Goal: Download file/media

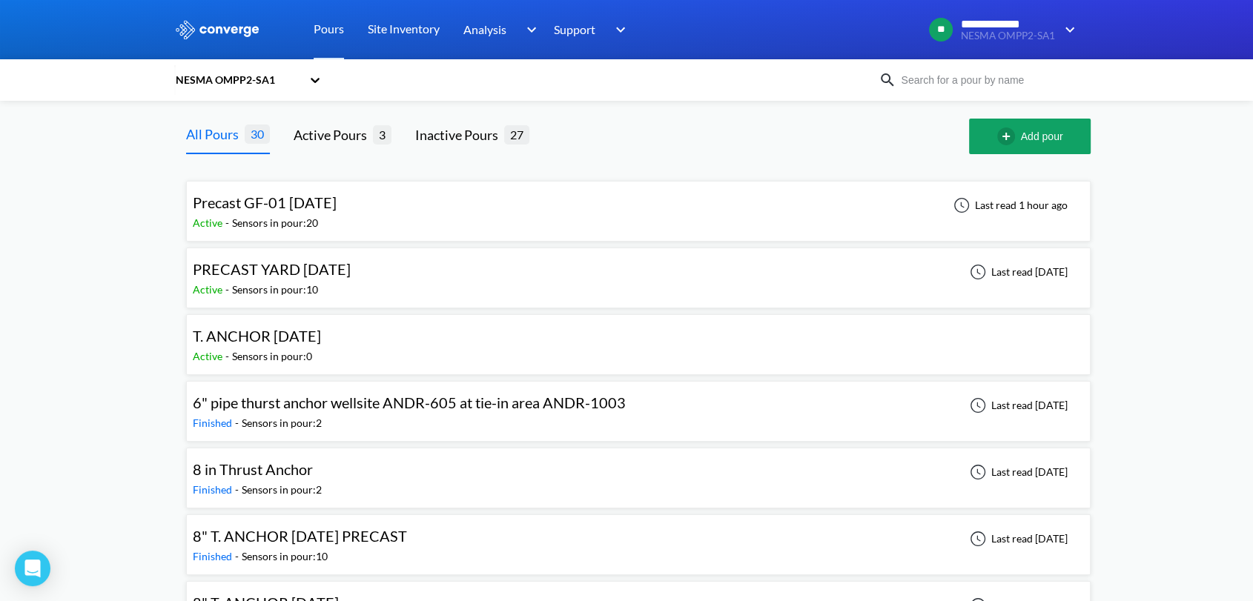
click at [344, 223] on div "Active - Sensors in pour: 20" at bounding box center [268, 223] width 151 height 16
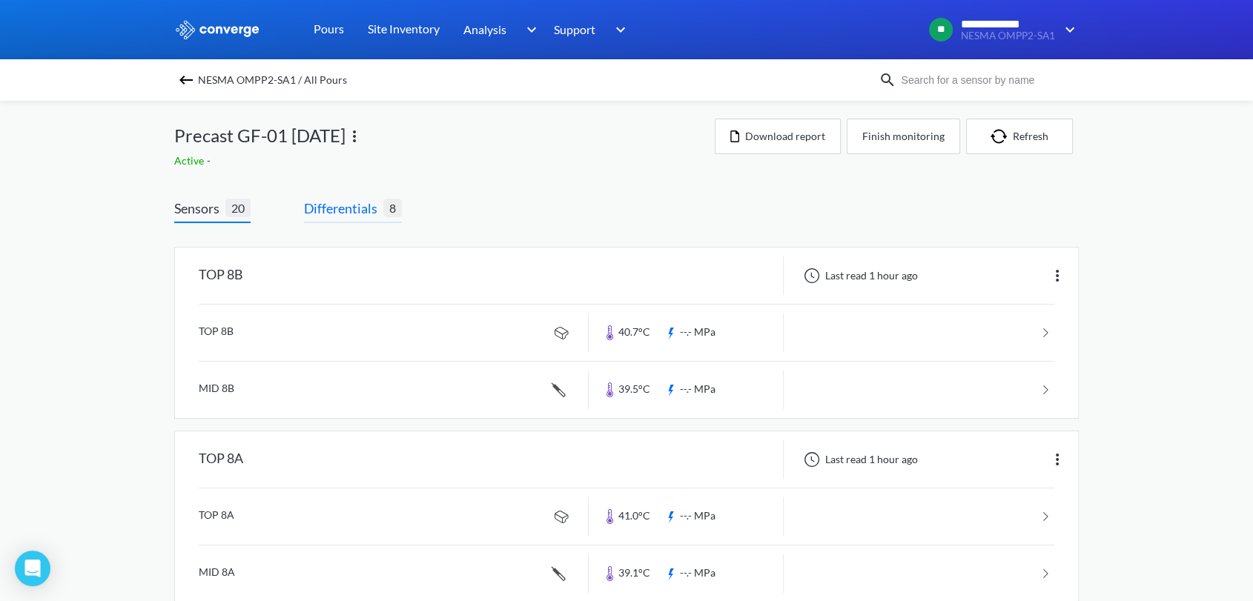
click at [327, 209] on span "Differentials" at bounding box center [343, 208] width 79 height 21
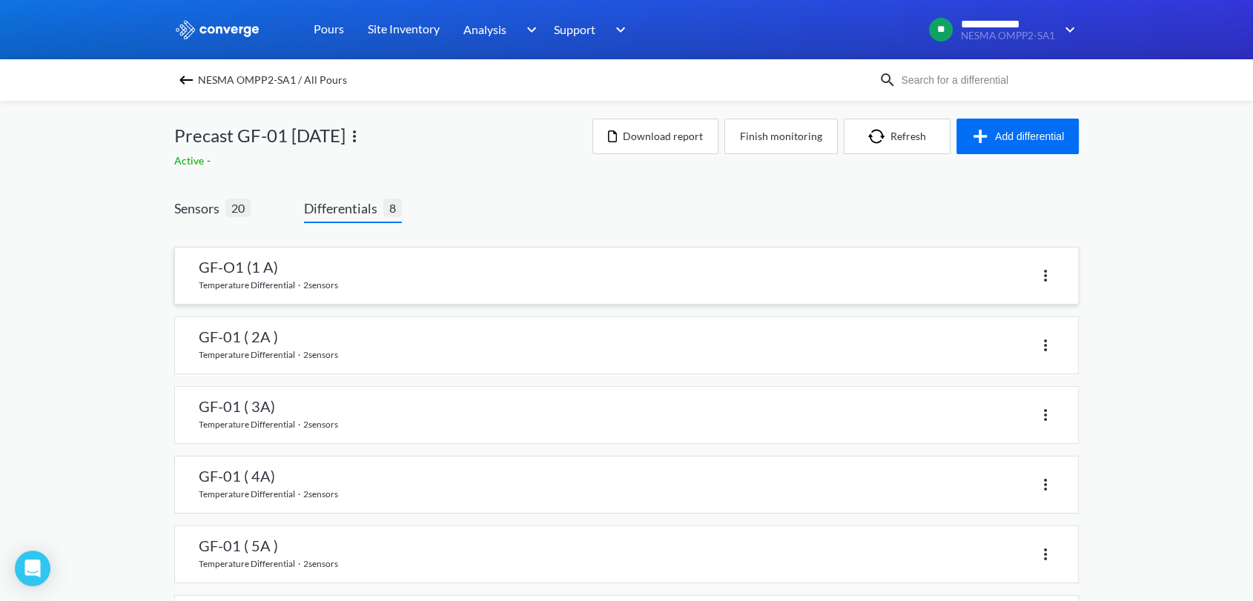
click at [495, 271] on link at bounding box center [626, 276] width 903 height 56
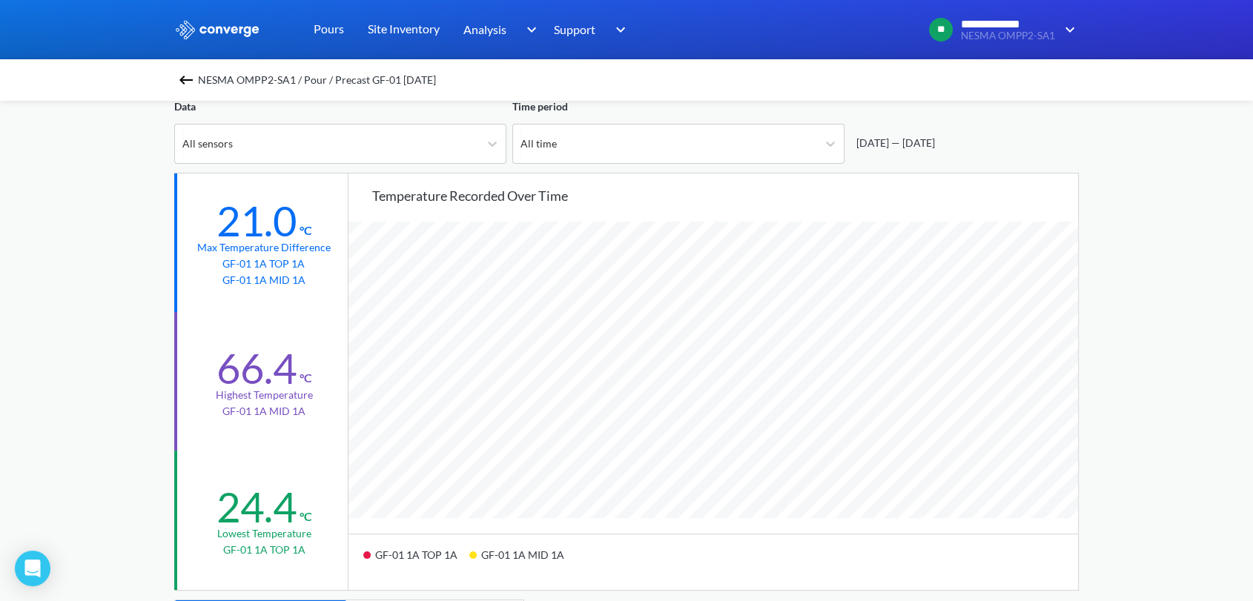
scroll to position [329, 0]
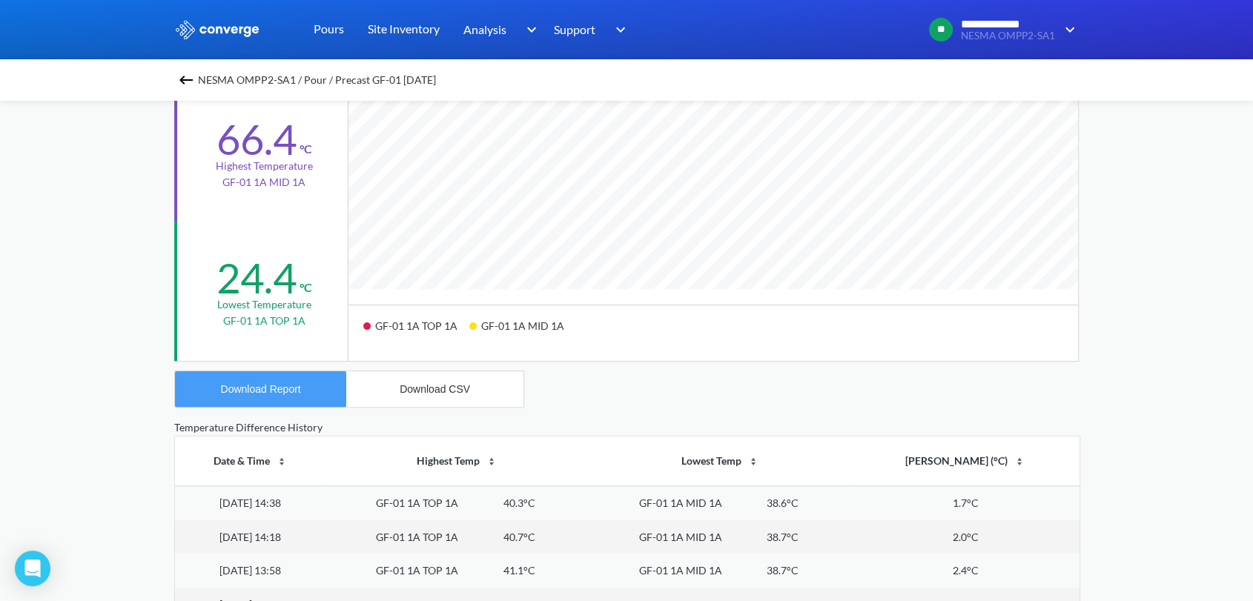
click at [280, 389] on div "Download Report" at bounding box center [261, 389] width 80 height 12
click at [433, 389] on div "Download CSV" at bounding box center [435, 389] width 70 height 12
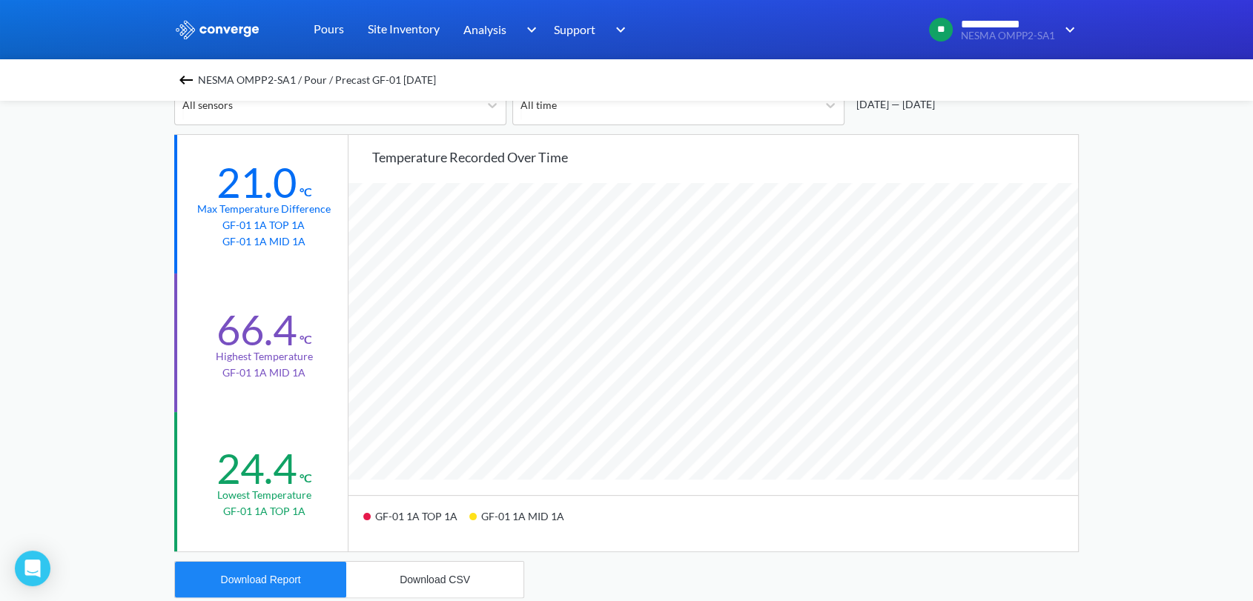
scroll to position [0, 0]
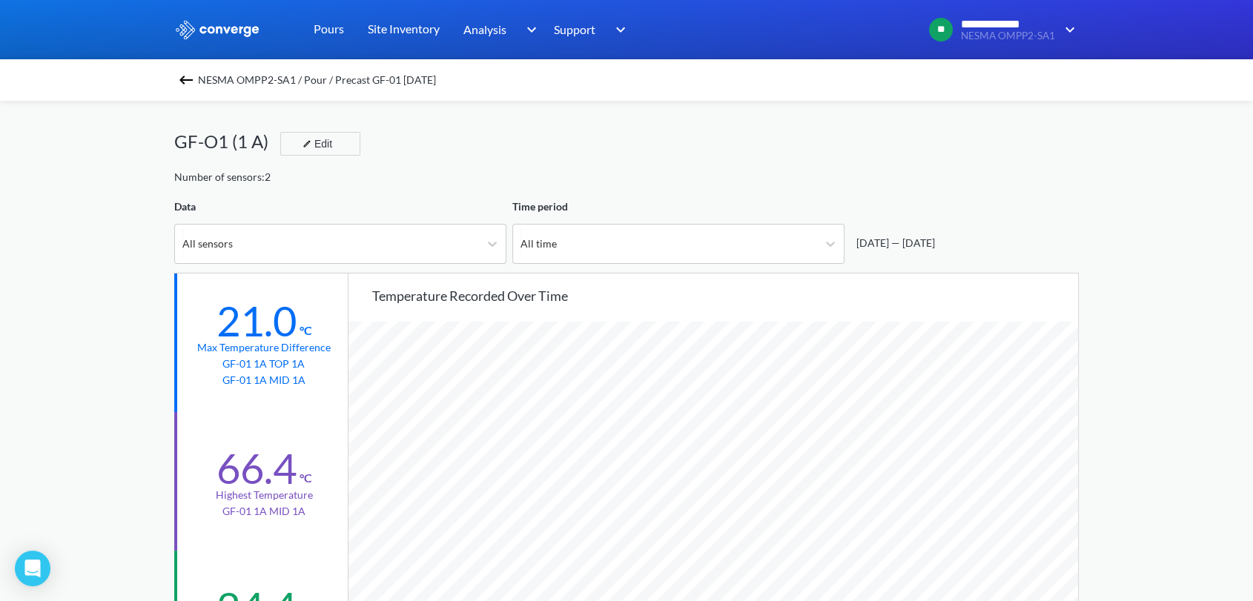
click at [185, 73] on img at bounding box center [186, 80] width 18 height 18
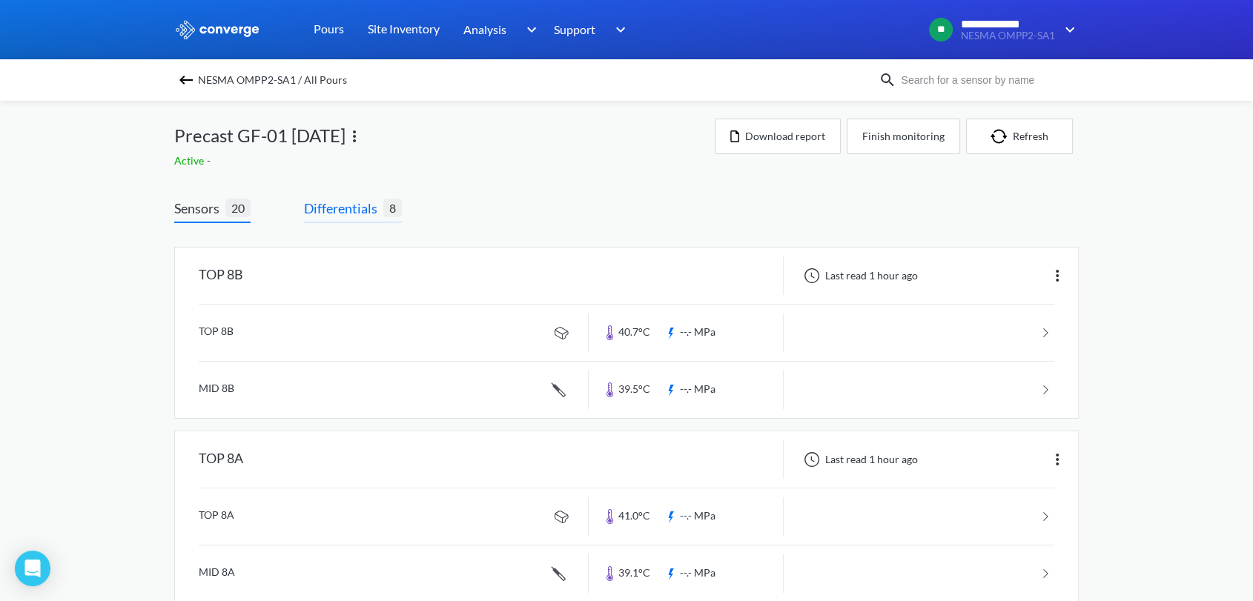
click at [350, 211] on span "Differentials" at bounding box center [343, 208] width 79 height 21
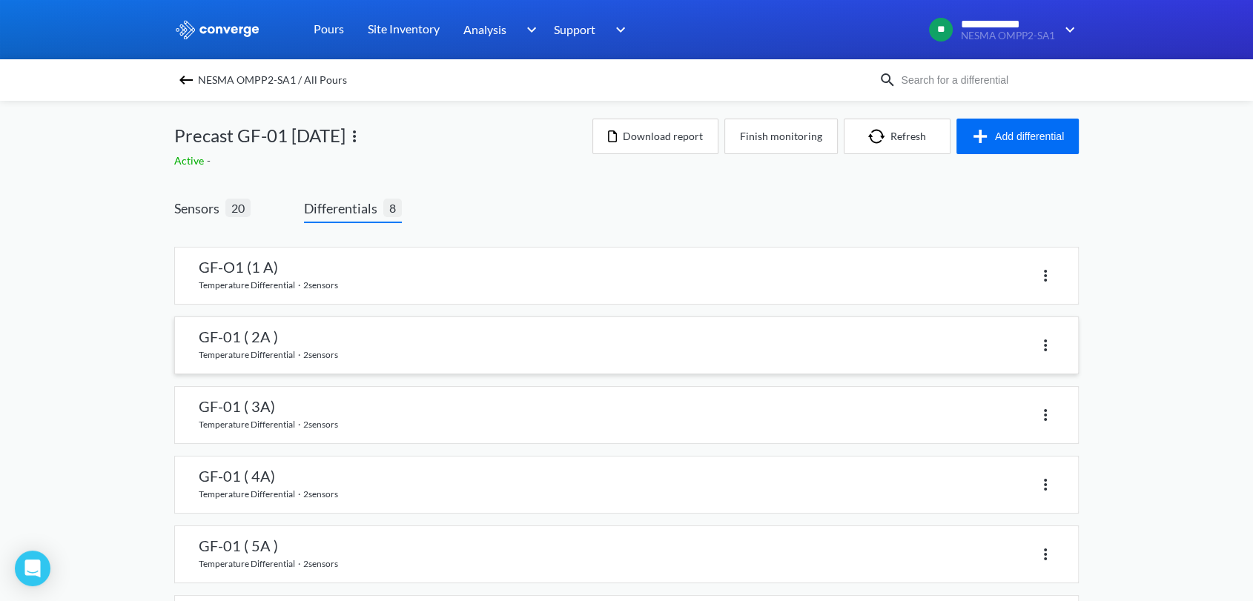
click at [299, 344] on link at bounding box center [626, 345] width 903 height 56
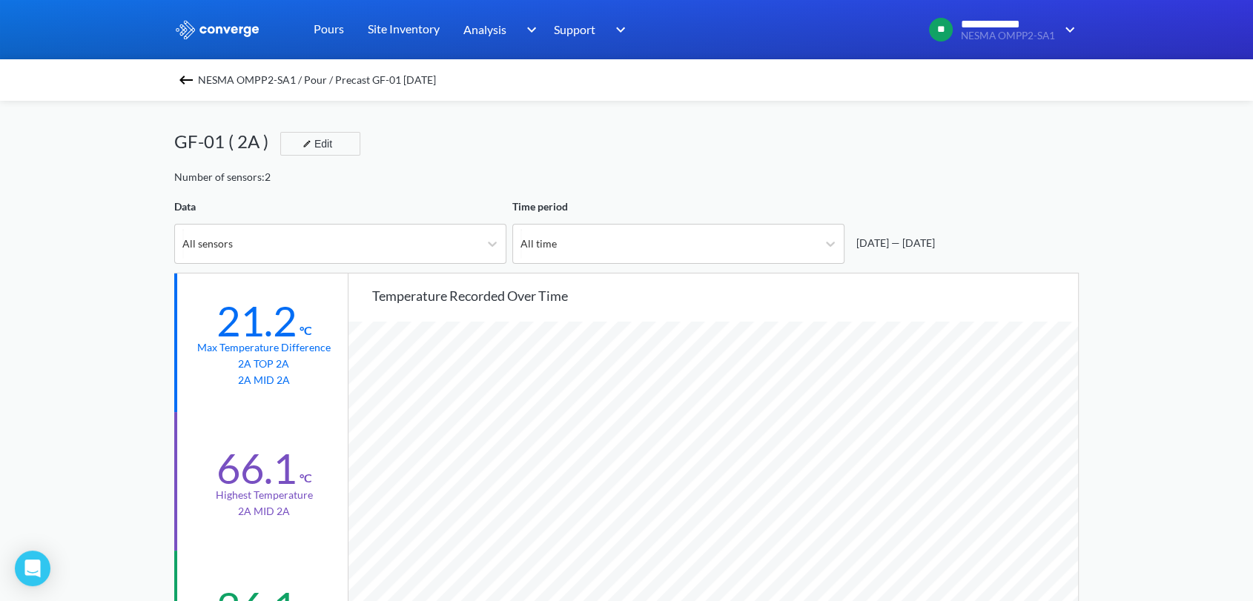
scroll to position [494, 0]
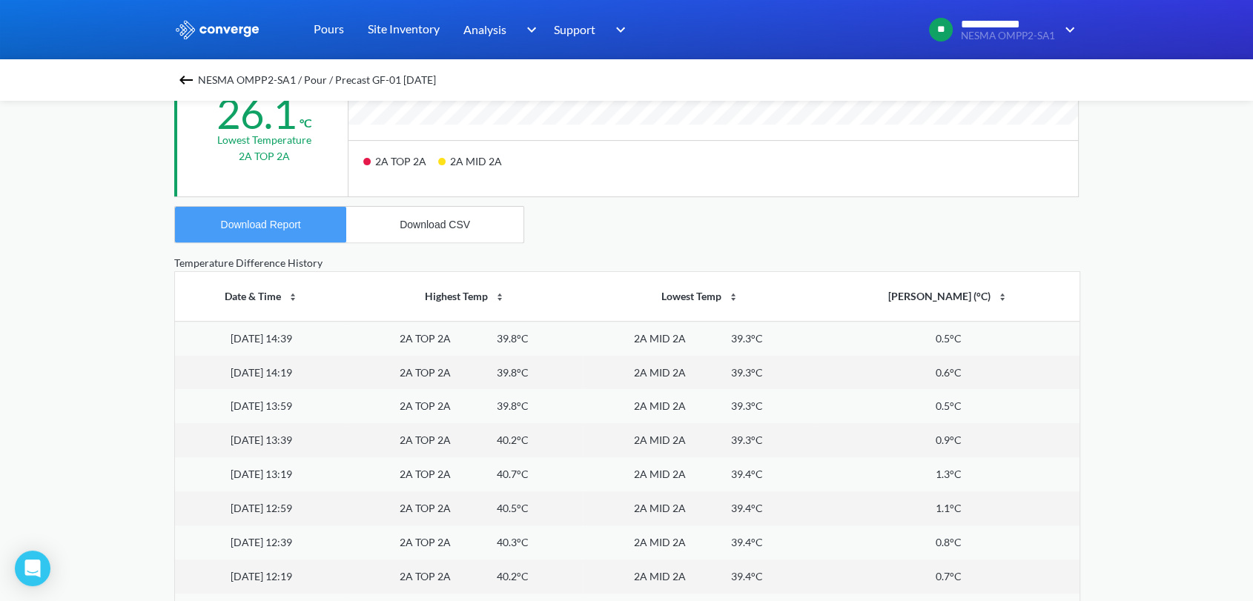
click at [270, 232] on button "Download Report" at bounding box center [260, 225] width 171 height 36
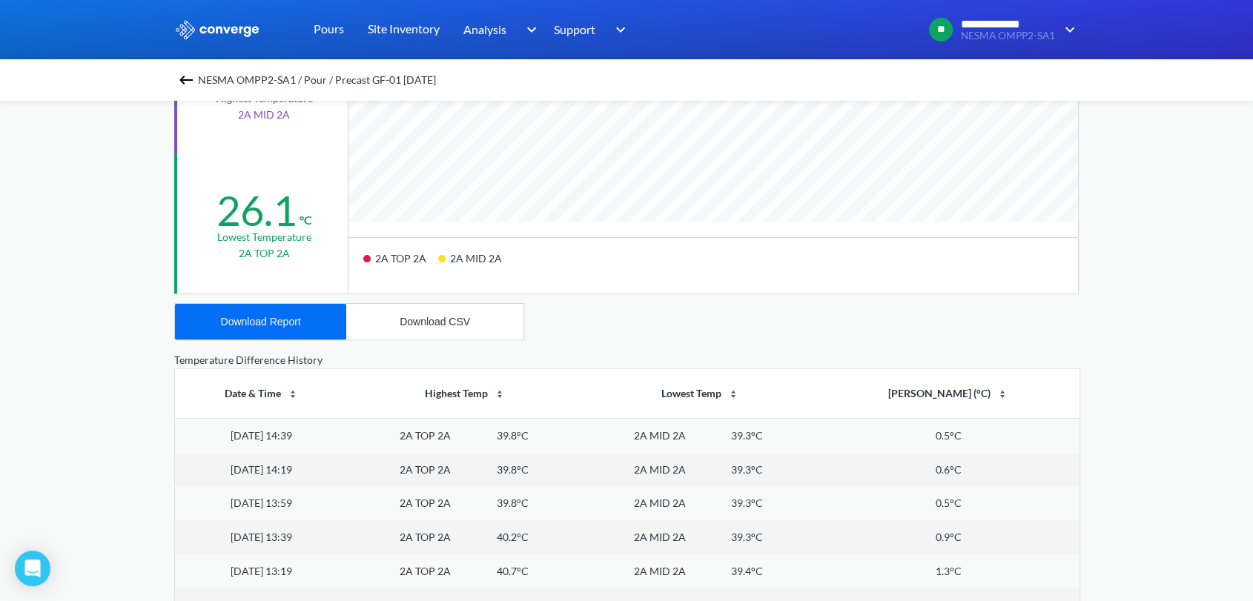
scroll to position [412, 0]
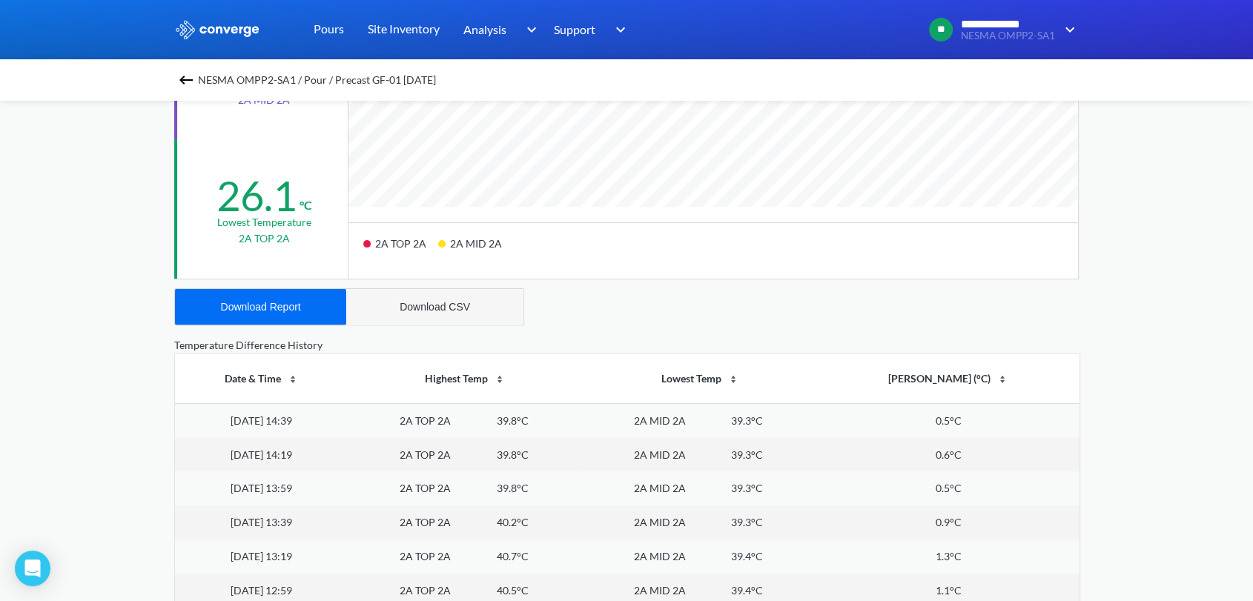
click at [440, 311] on div "Download CSV" at bounding box center [435, 307] width 70 height 12
click at [189, 78] on img at bounding box center [186, 80] width 18 height 18
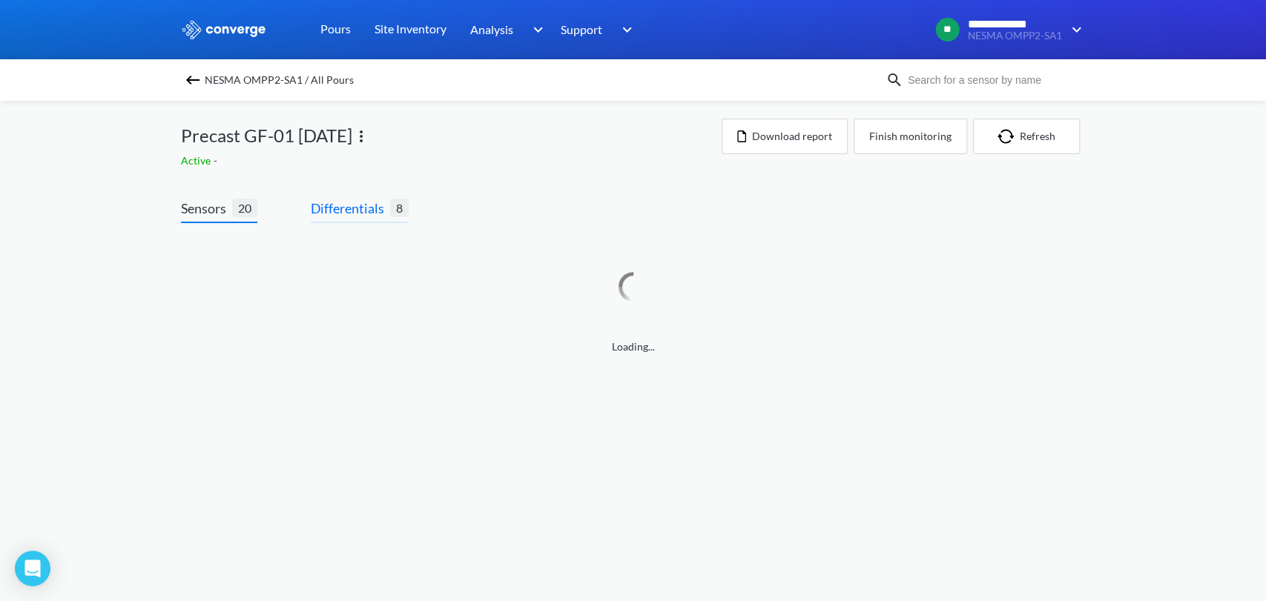
click at [368, 206] on span "Differentials" at bounding box center [350, 208] width 79 height 21
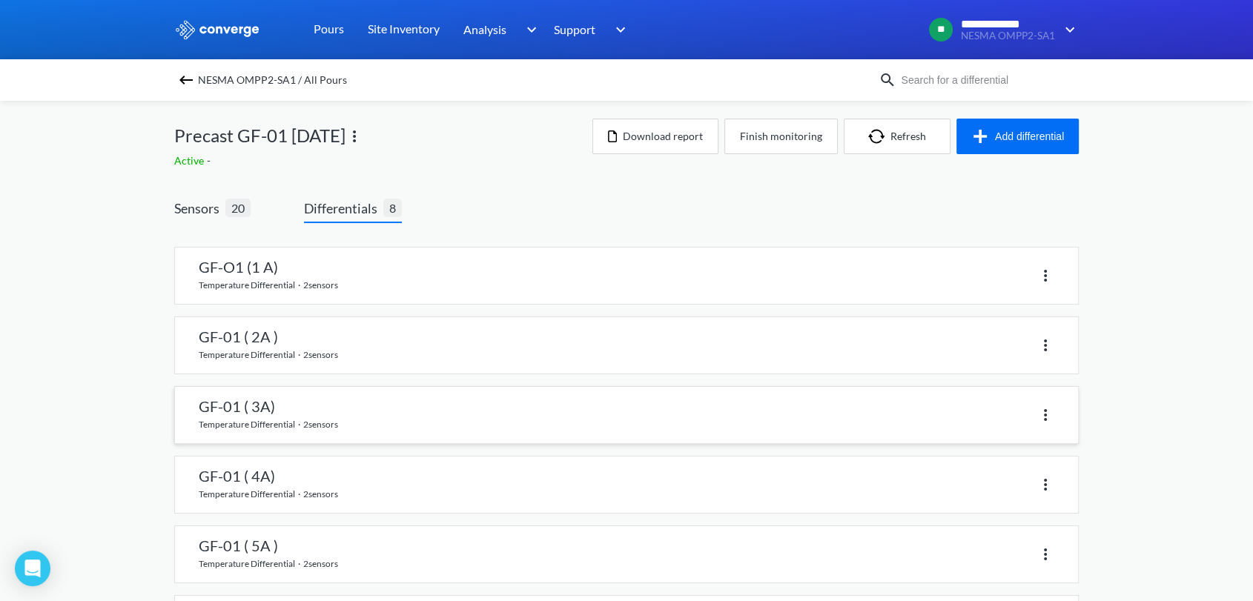
click at [300, 413] on link at bounding box center [626, 415] width 903 height 56
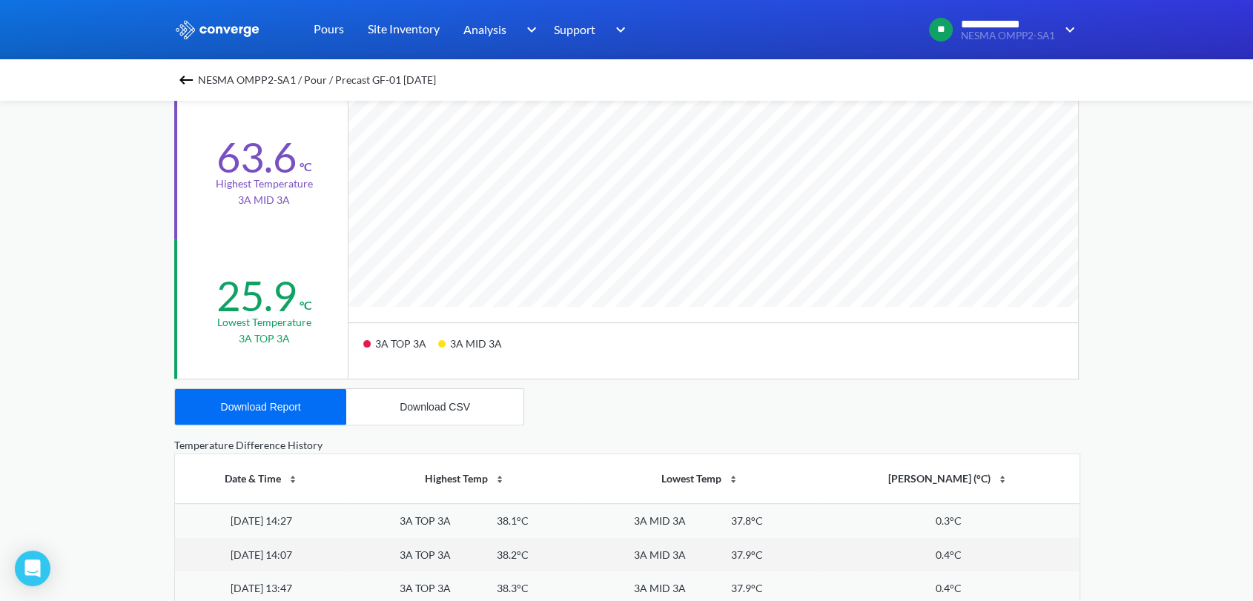
scroll to position [494, 0]
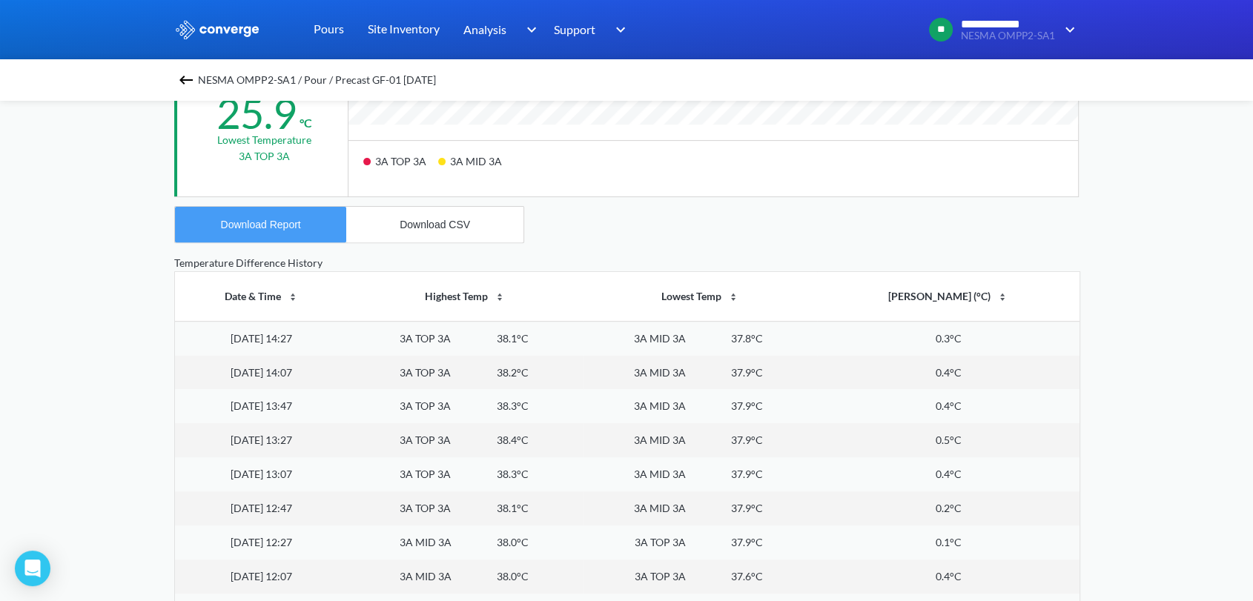
click at [288, 222] on div "Download Report" at bounding box center [261, 225] width 80 height 12
click at [445, 224] on div "Download CSV" at bounding box center [435, 225] width 70 height 12
click at [427, 232] on button "Download CSV" at bounding box center [434, 225] width 177 height 36
click at [192, 79] on img at bounding box center [186, 80] width 18 height 18
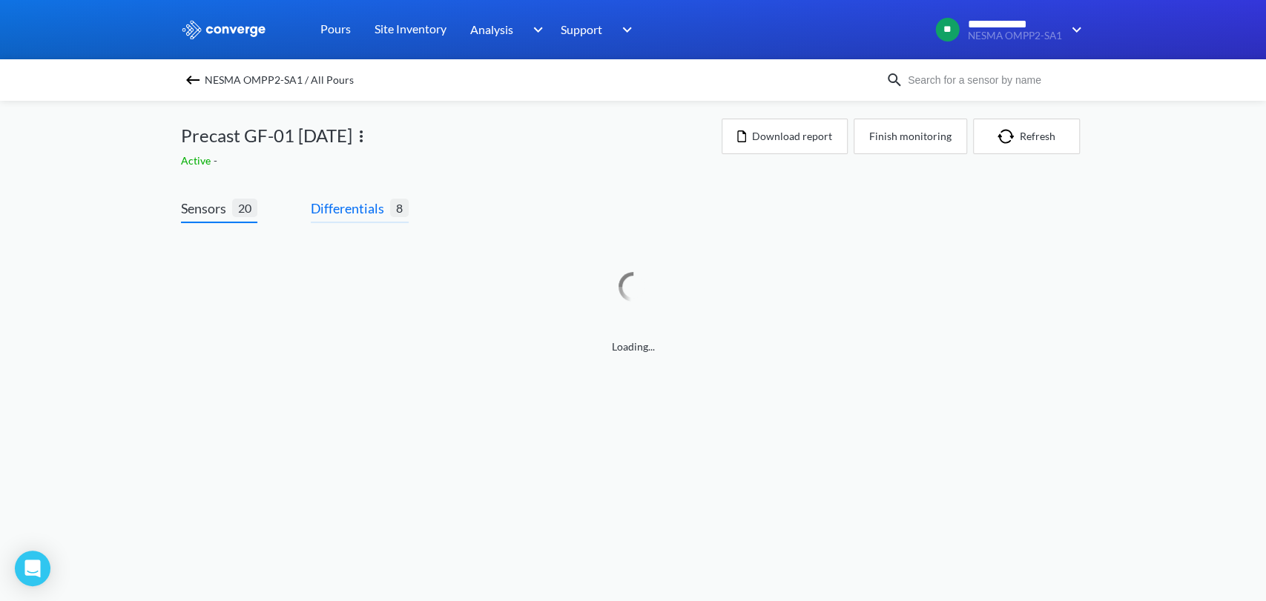
click at [354, 210] on span "Differentials" at bounding box center [350, 208] width 79 height 21
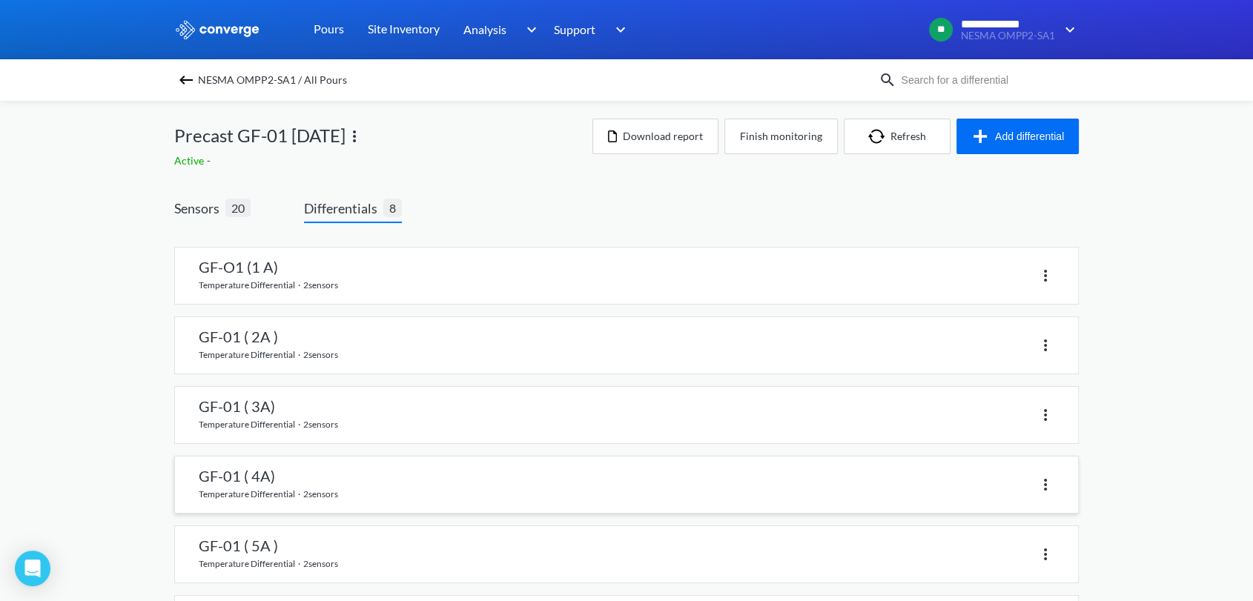
click at [399, 474] on link at bounding box center [626, 485] width 903 height 56
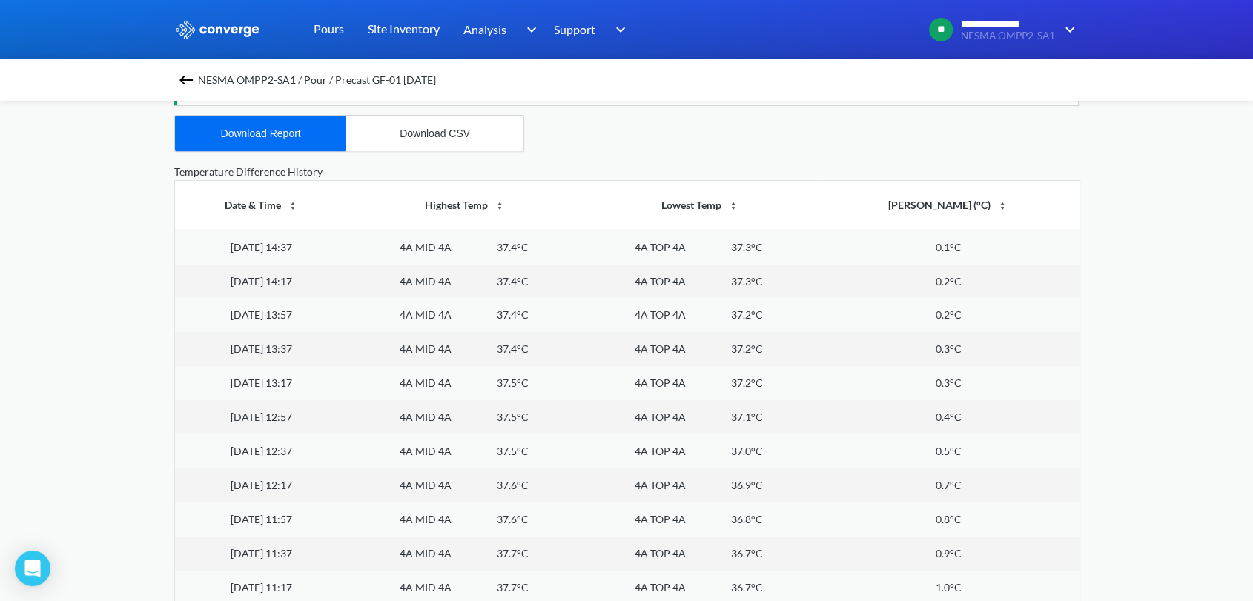
scroll to position [475, 0]
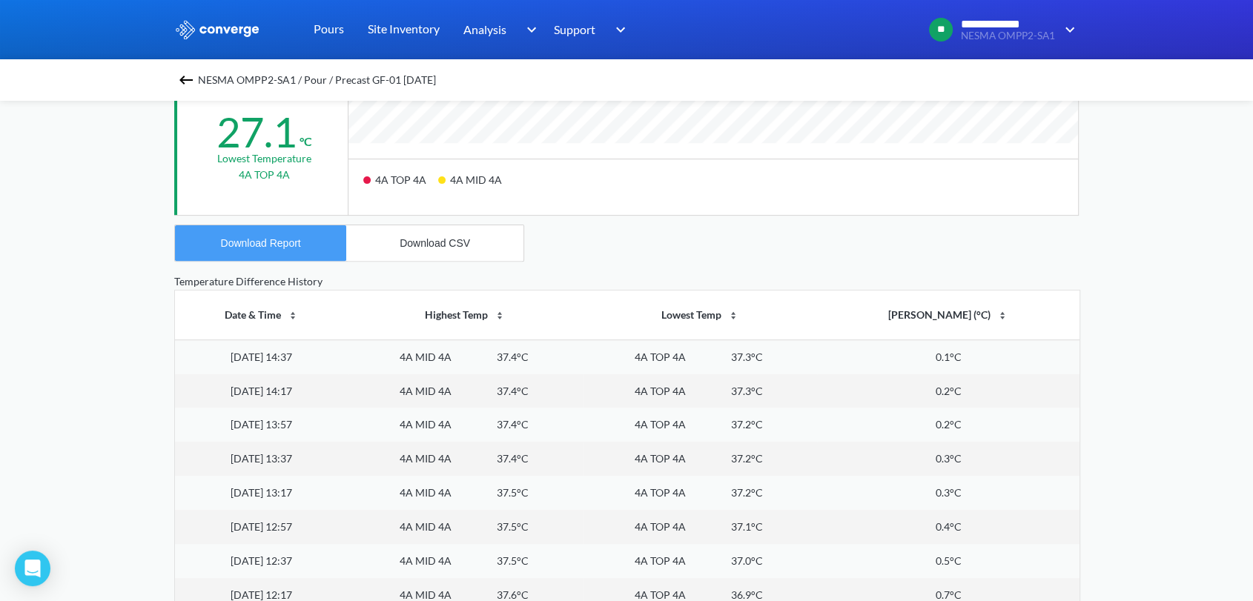
click at [280, 239] on div "Download Report" at bounding box center [261, 243] width 80 height 12
click at [440, 241] on div "Download CSV" at bounding box center [435, 243] width 70 height 12
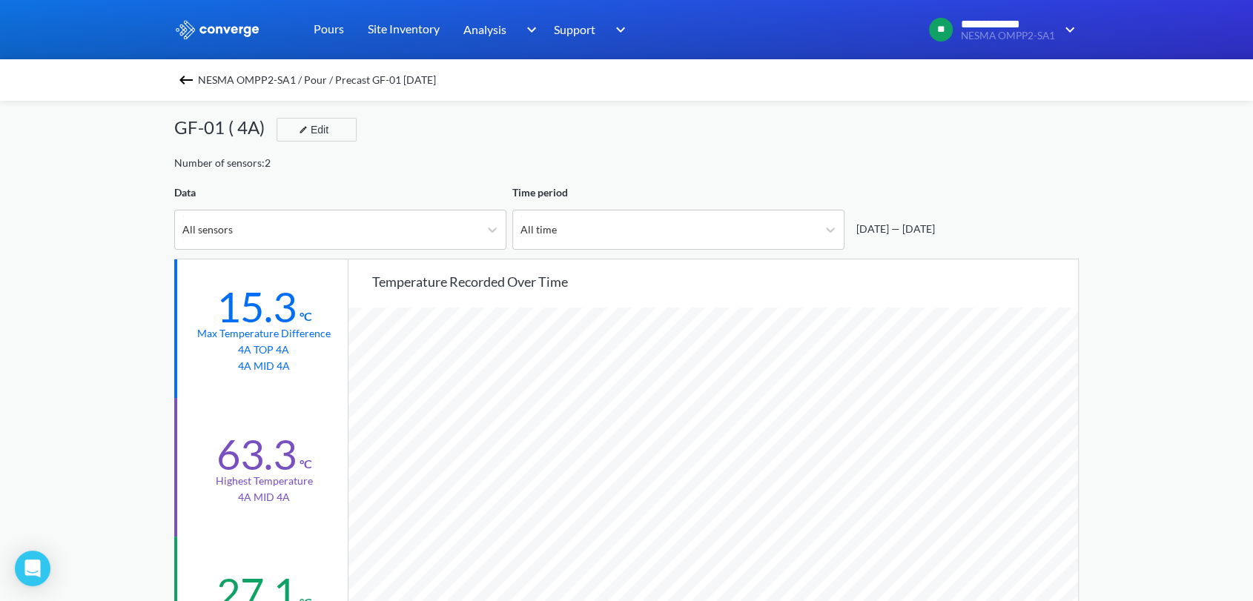
scroll to position [0, 0]
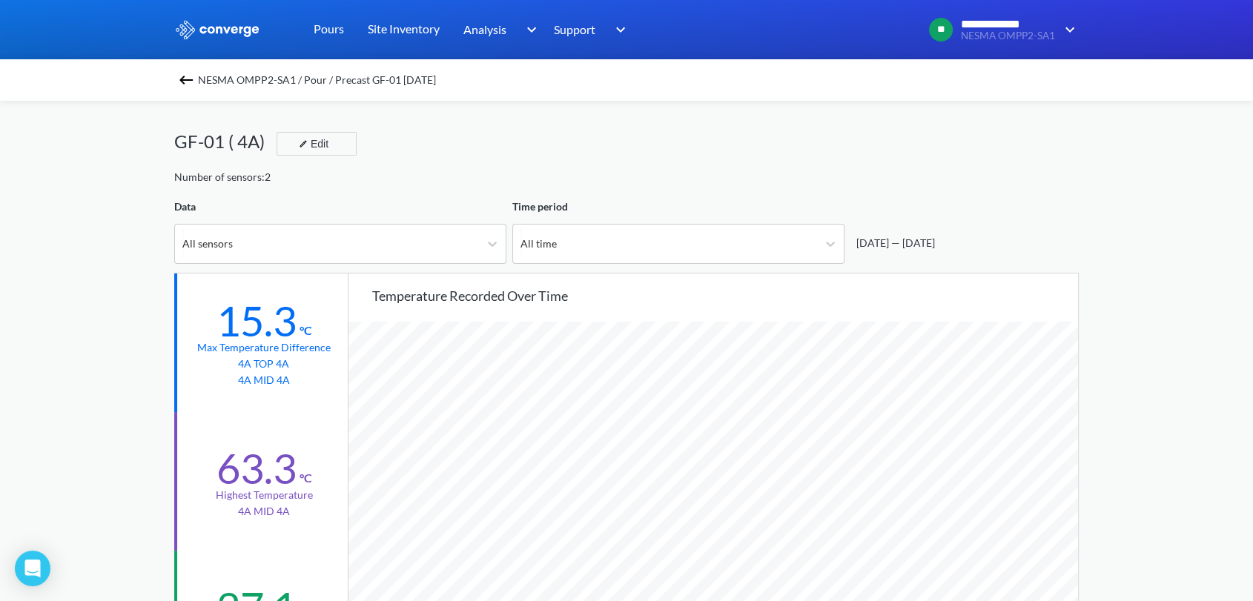
click at [192, 80] on img at bounding box center [186, 80] width 18 height 18
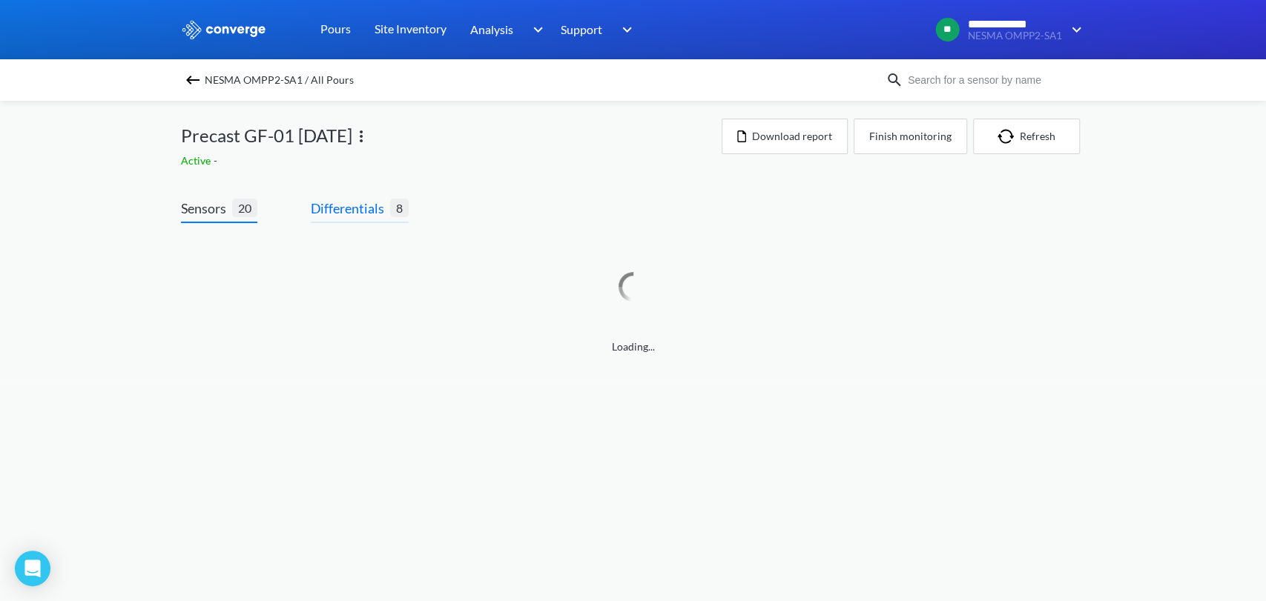
click at [374, 209] on span "Differentials" at bounding box center [350, 208] width 79 height 21
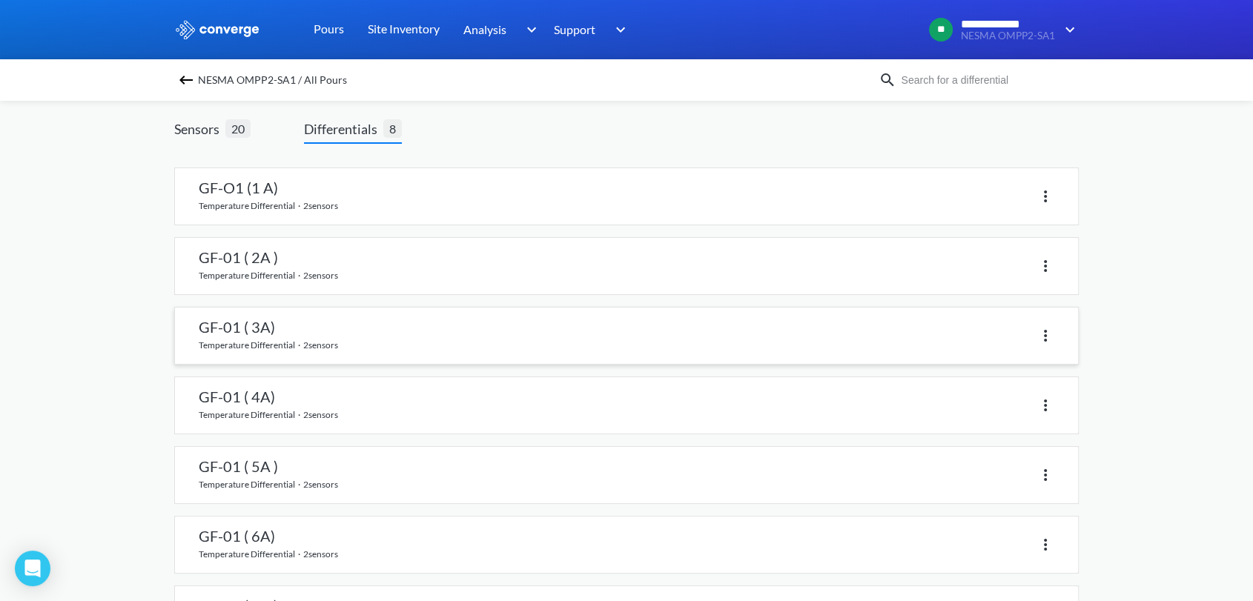
scroll to position [165, 0]
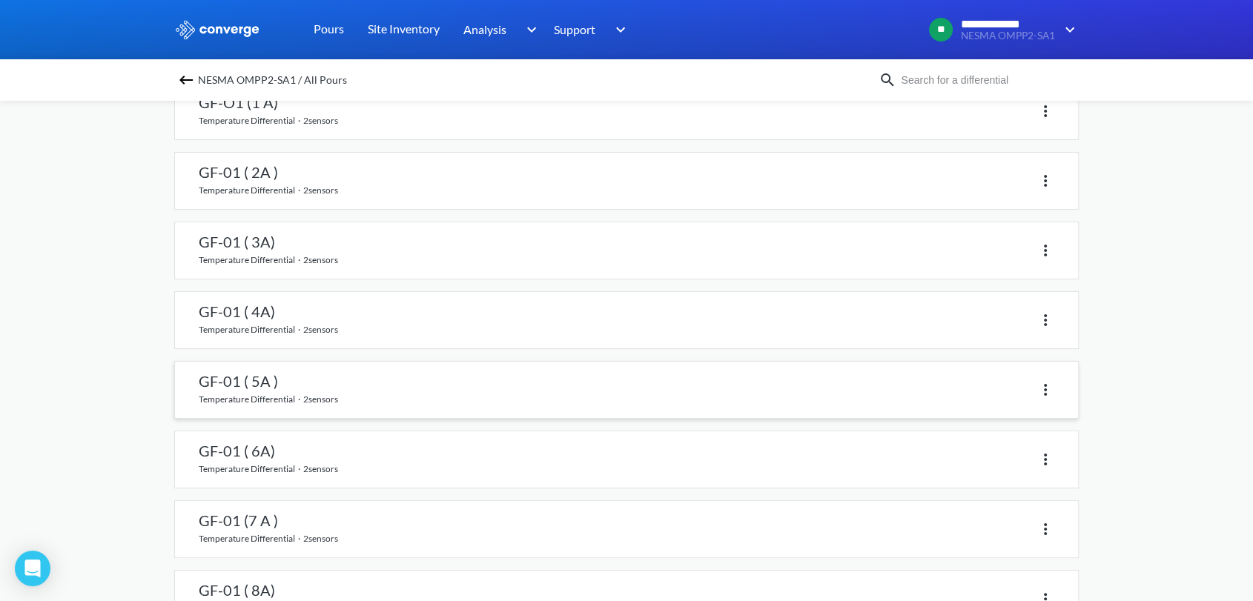
click at [279, 386] on link at bounding box center [626, 390] width 903 height 56
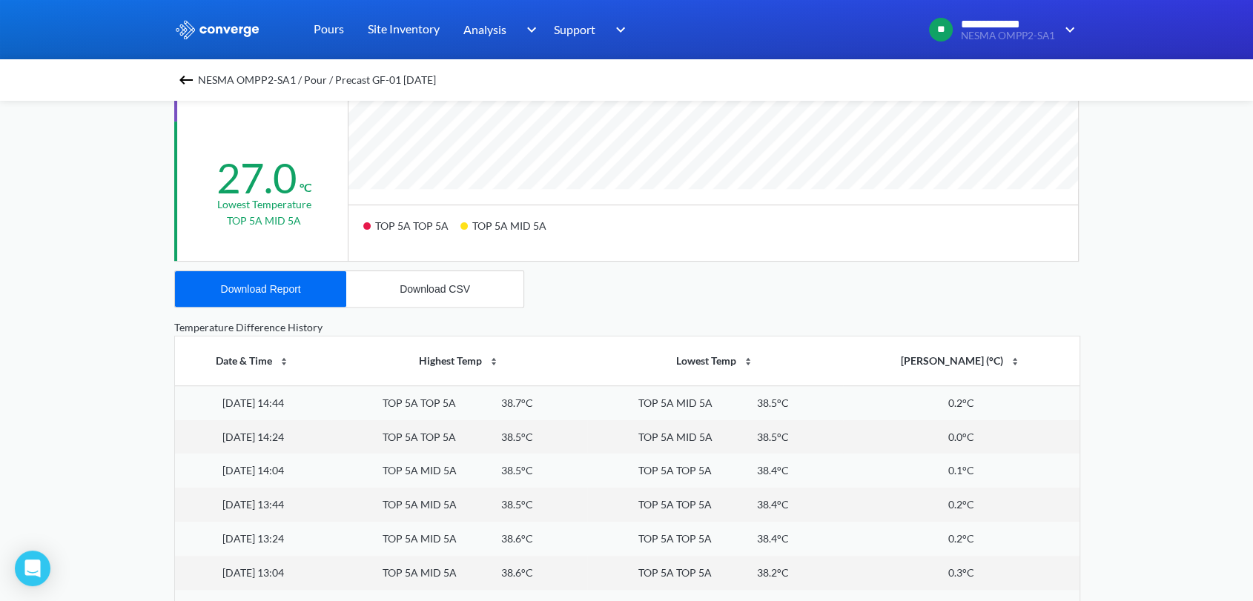
scroll to position [393, 0]
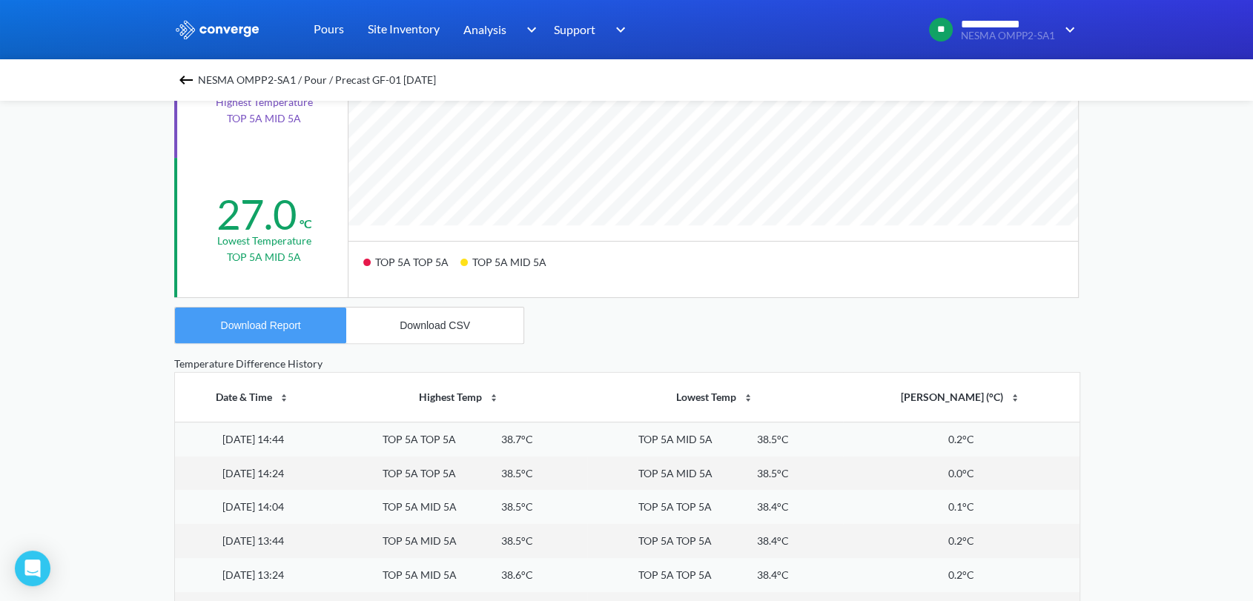
click at [284, 328] on div "Download Report" at bounding box center [261, 326] width 80 height 12
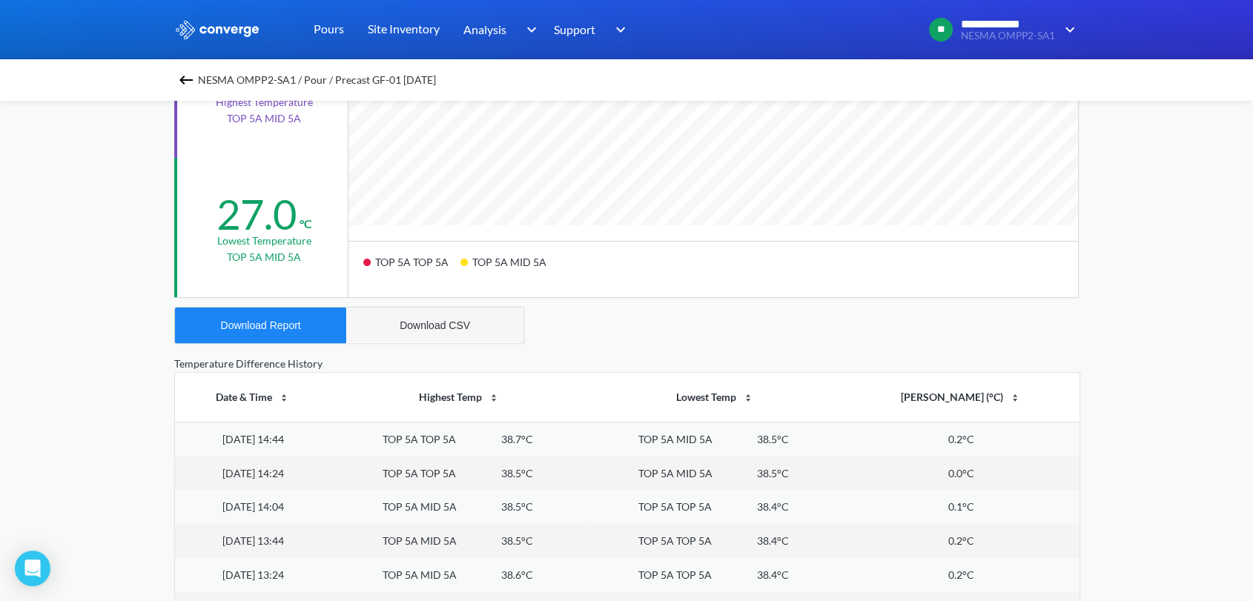
click at [401, 323] on div "Download CSV" at bounding box center [435, 326] width 70 height 12
click at [188, 82] on img at bounding box center [186, 80] width 18 height 18
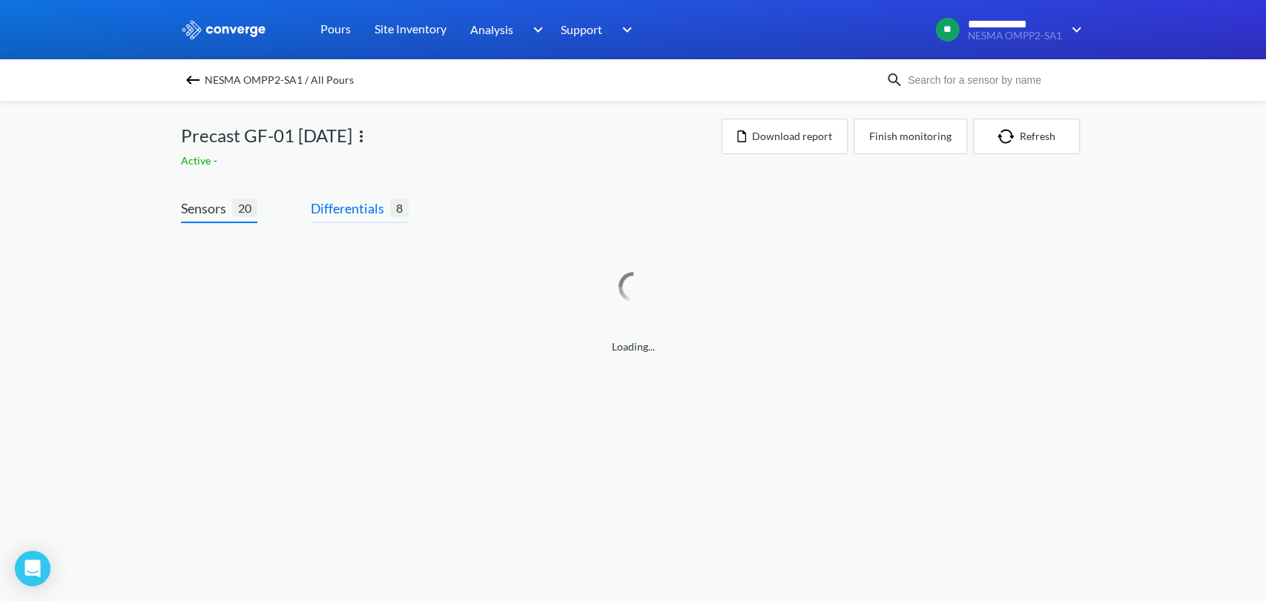
click at [362, 217] on span "Differentials" at bounding box center [350, 208] width 79 height 21
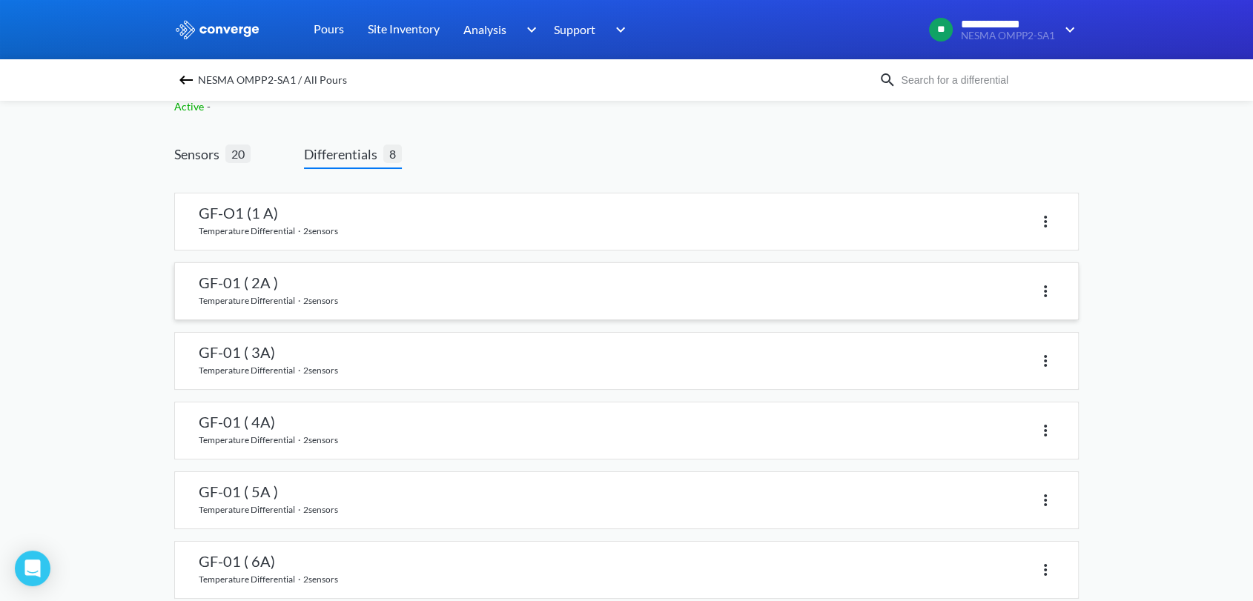
scroll to position [219, 0]
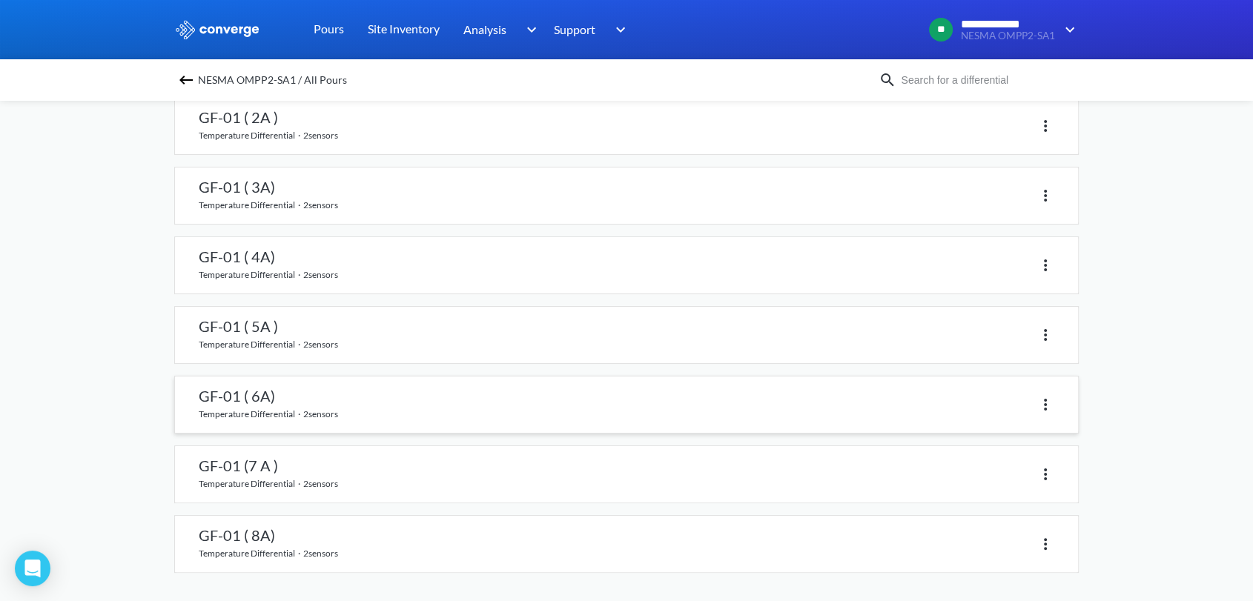
click at [248, 394] on link at bounding box center [626, 405] width 903 height 56
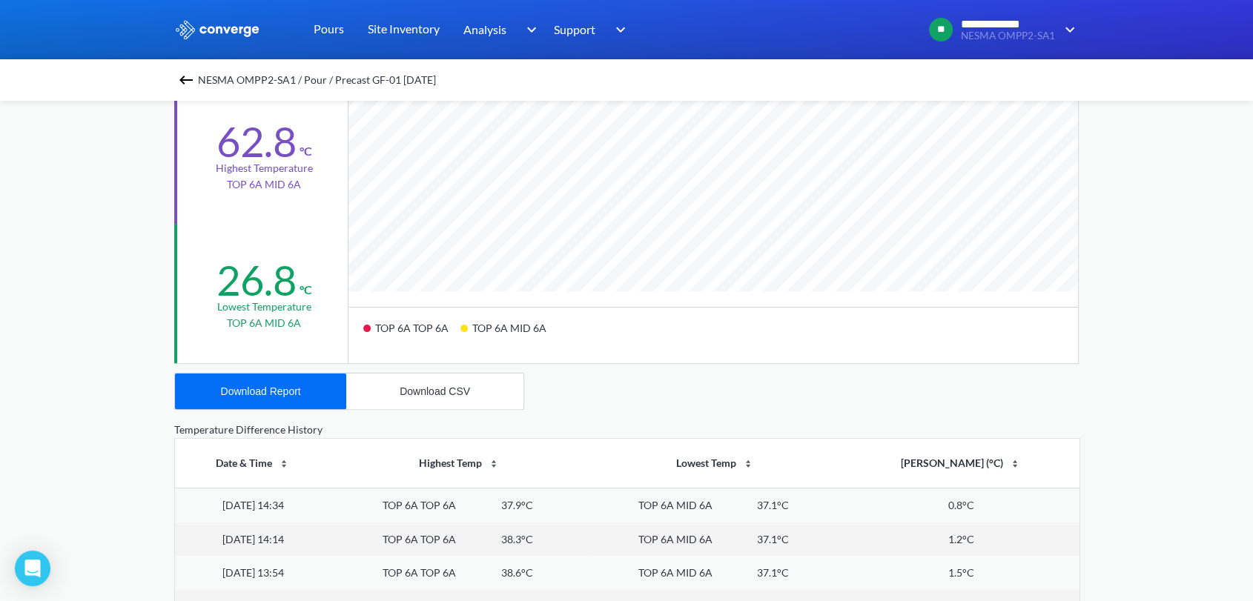
scroll to position [329, 0]
click at [281, 393] on div "Download Report" at bounding box center [261, 389] width 80 height 12
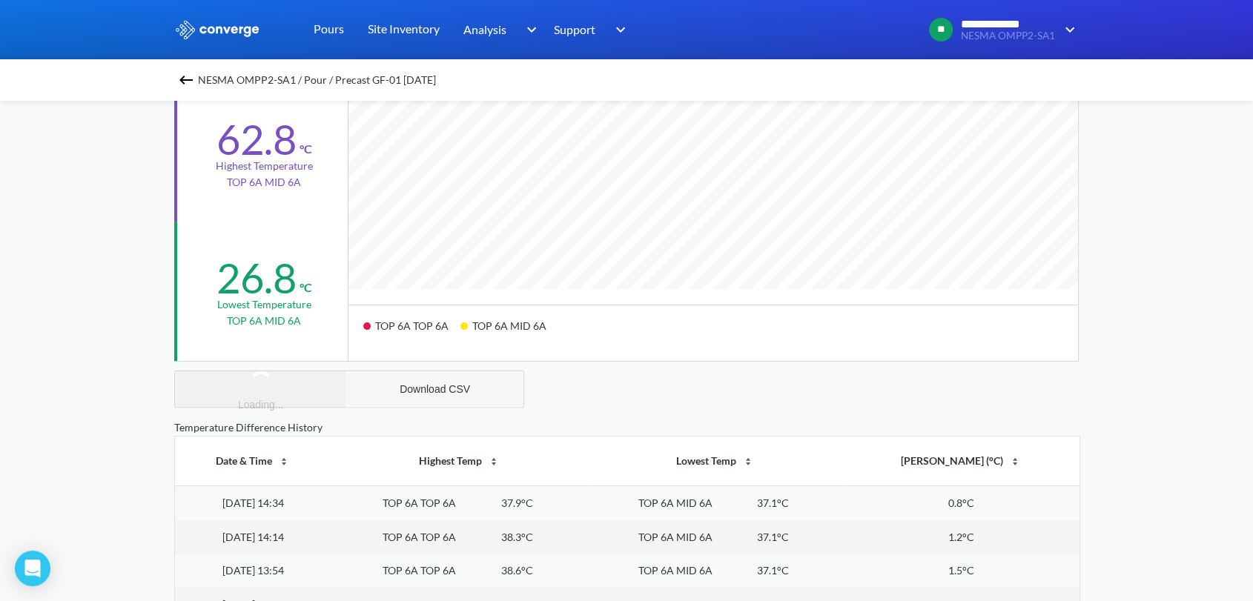
click at [379, 391] on button "Download CSV" at bounding box center [434, 389] width 177 height 36
click at [191, 76] on img at bounding box center [186, 80] width 18 height 18
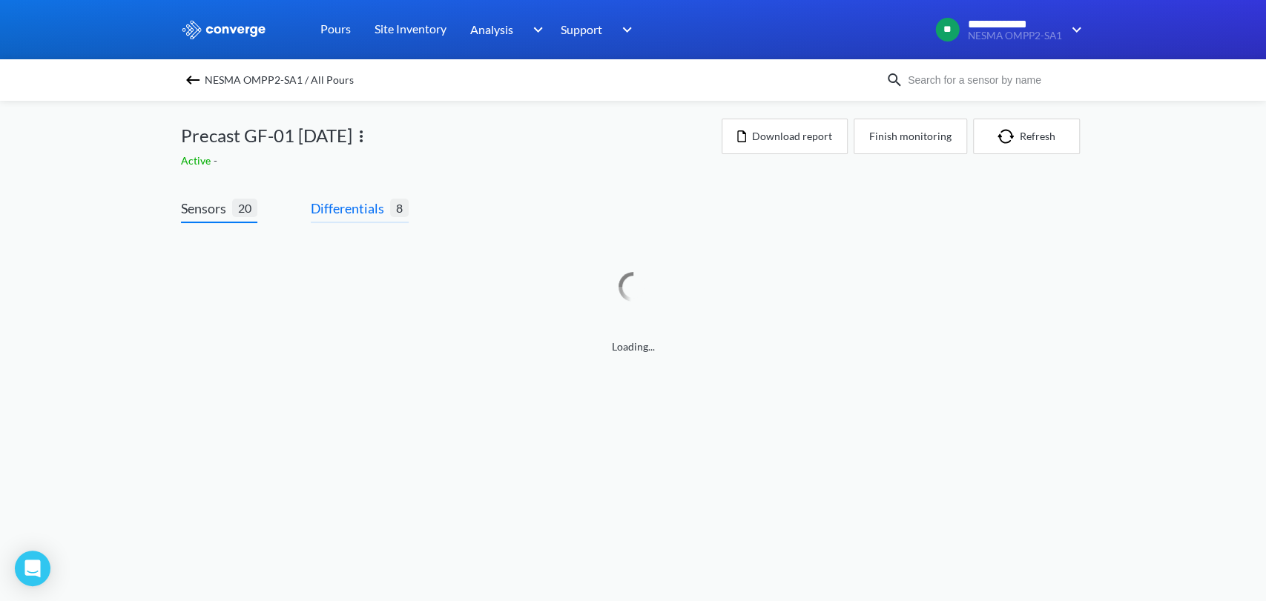
click at [344, 217] on span "Differentials" at bounding box center [350, 208] width 79 height 21
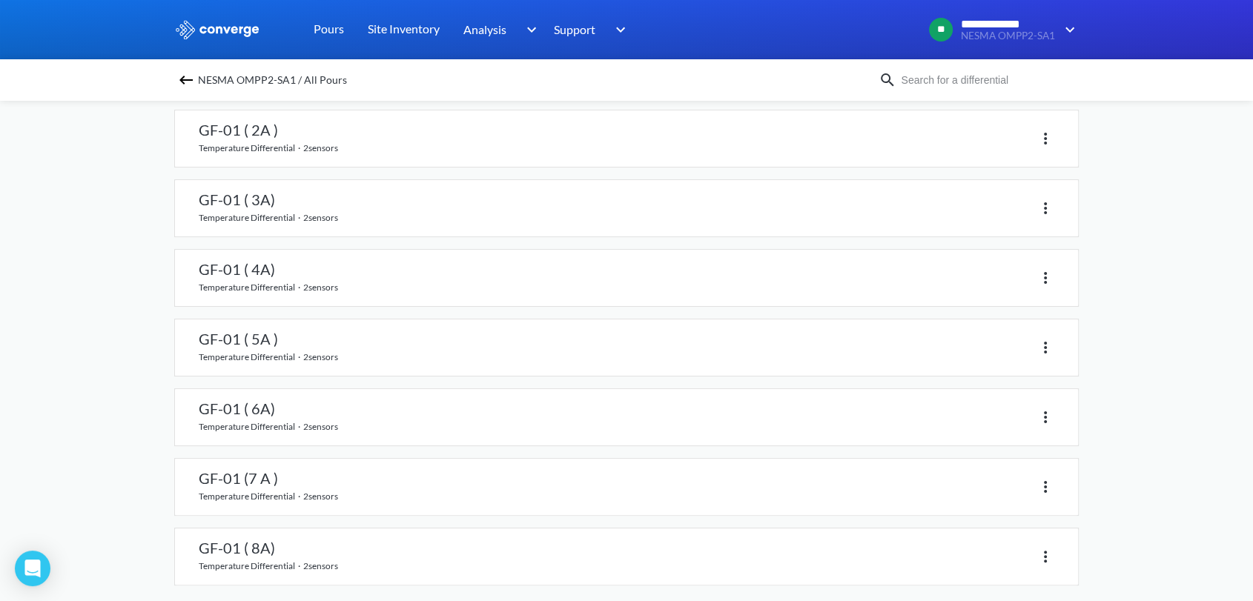
scroll to position [219, 0]
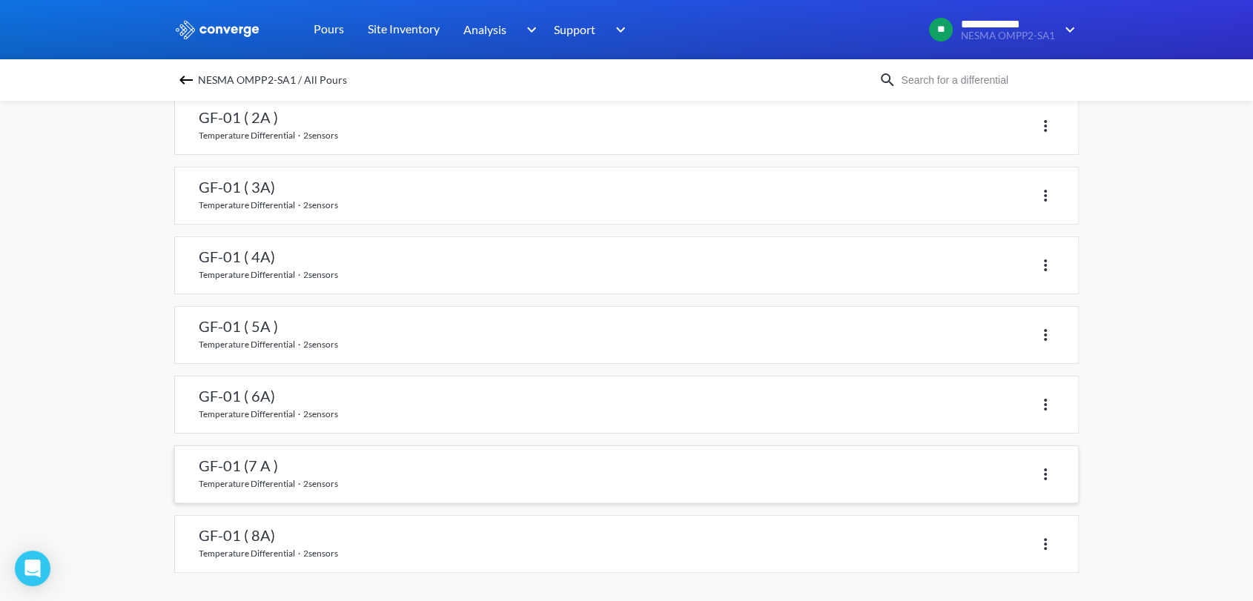
click at [233, 461] on link at bounding box center [626, 474] width 903 height 56
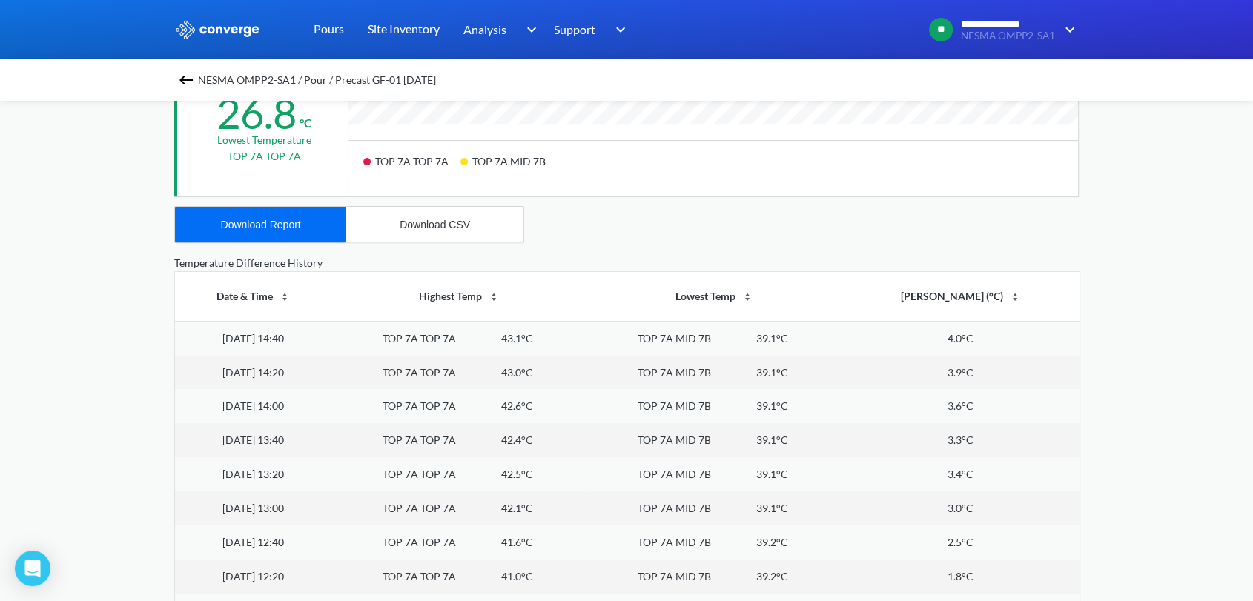
scroll to position [1242, 1252]
click at [423, 223] on button "Download CSV" at bounding box center [434, 225] width 177 height 36
click at [259, 227] on div "Download Report" at bounding box center [261, 225] width 80 height 12
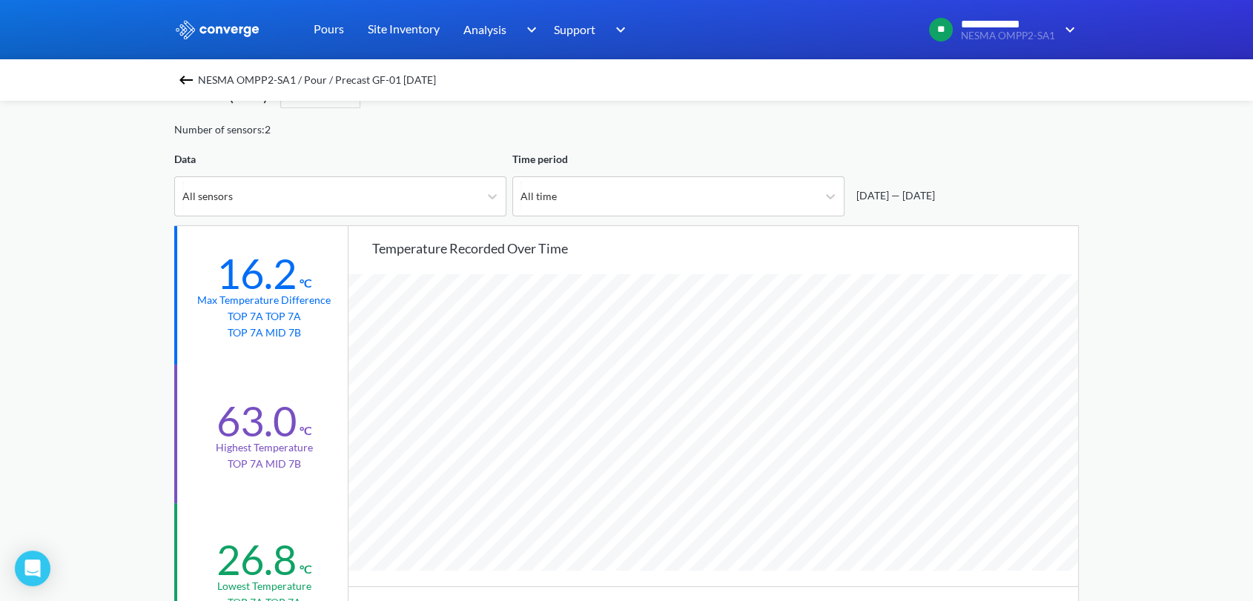
scroll to position [0, 0]
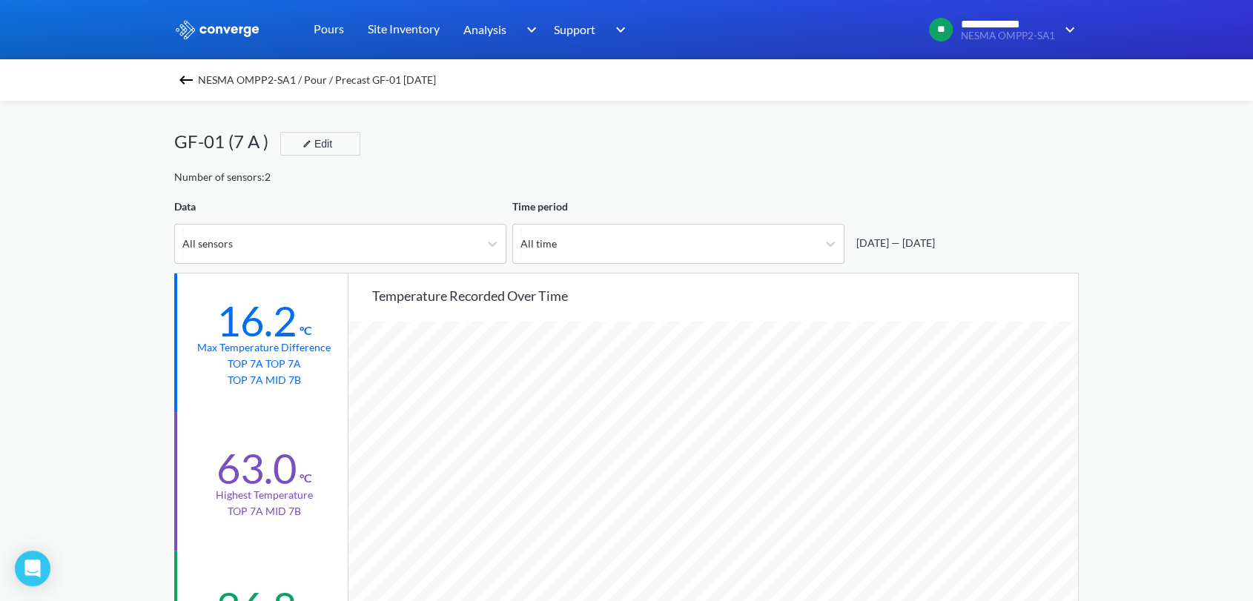
click at [194, 70] on div "NESMA OMPP2-SA1 / Pour / Precast GF-01 [DATE]" at bounding box center [626, 80] width 905 height 21
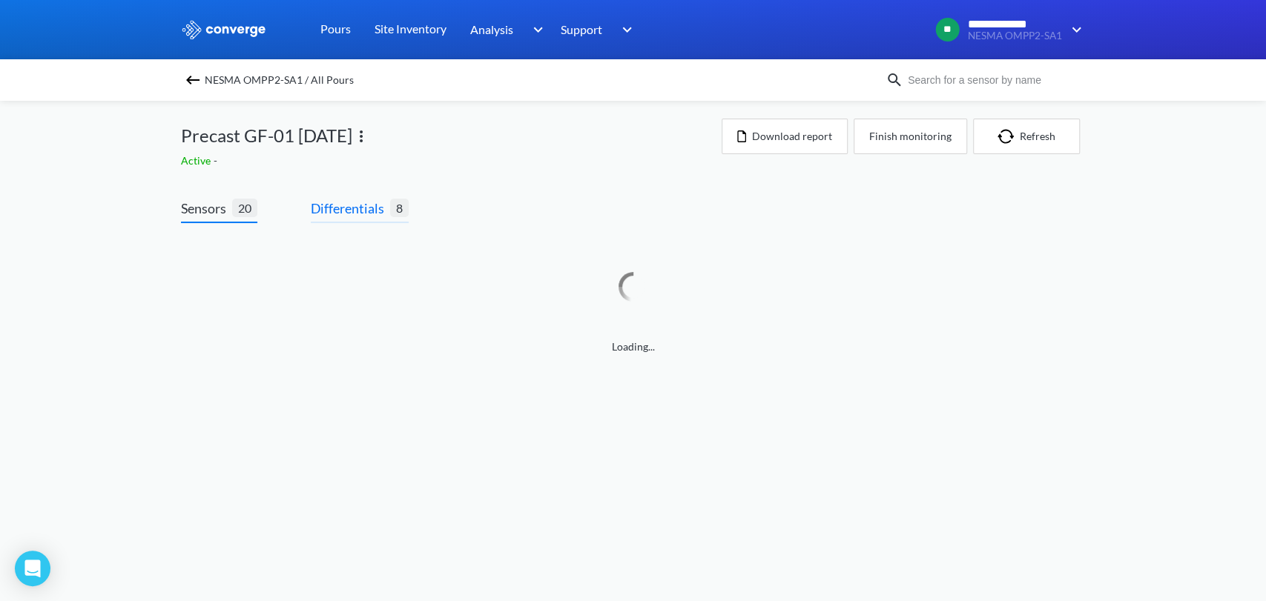
click at [345, 207] on span "Differentials" at bounding box center [350, 208] width 79 height 21
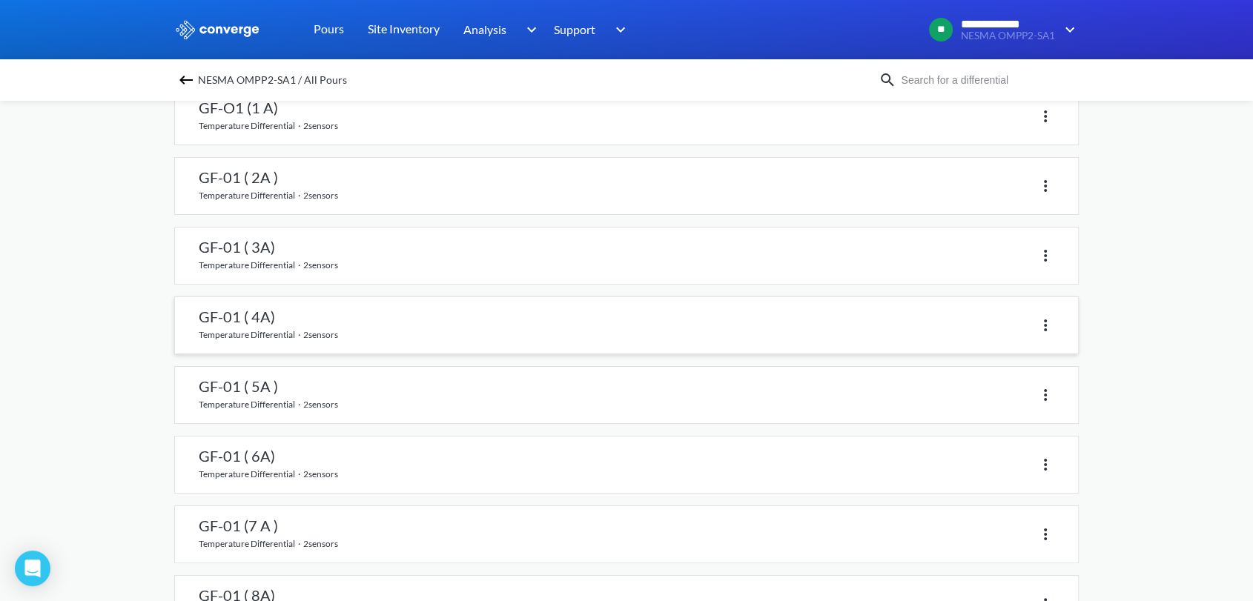
scroll to position [219, 0]
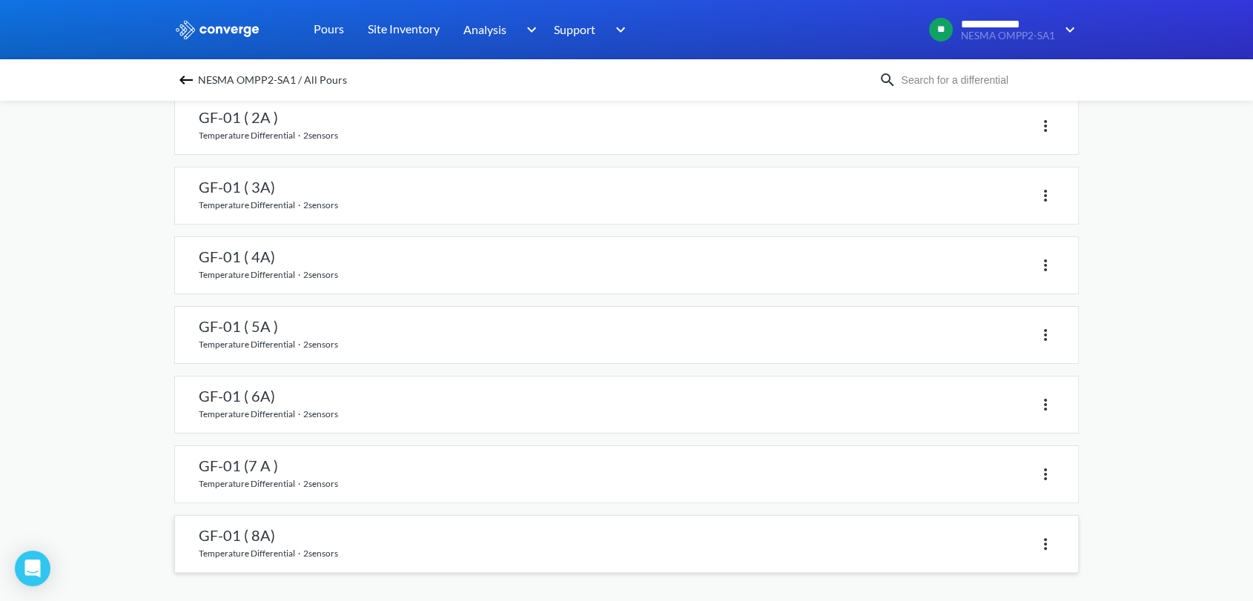
click at [228, 544] on link at bounding box center [626, 544] width 903 height 56
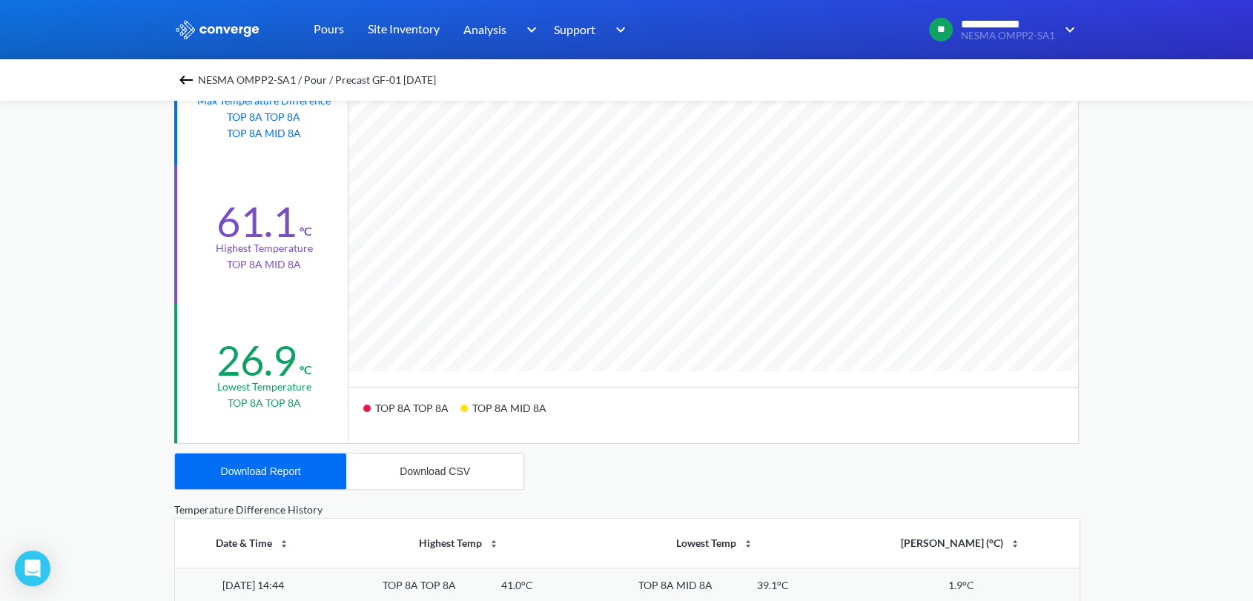
scroll to position [576, 0]
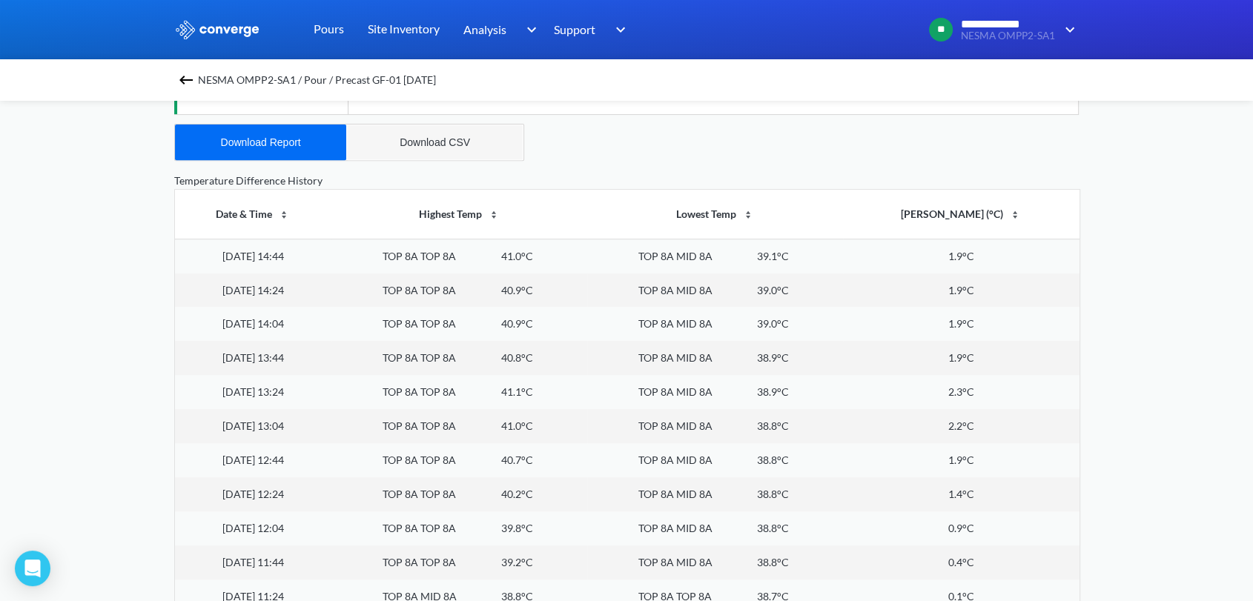
click at [429, 126] on button "Download CSV" at bounding box center [434, 143] width 177 height 36
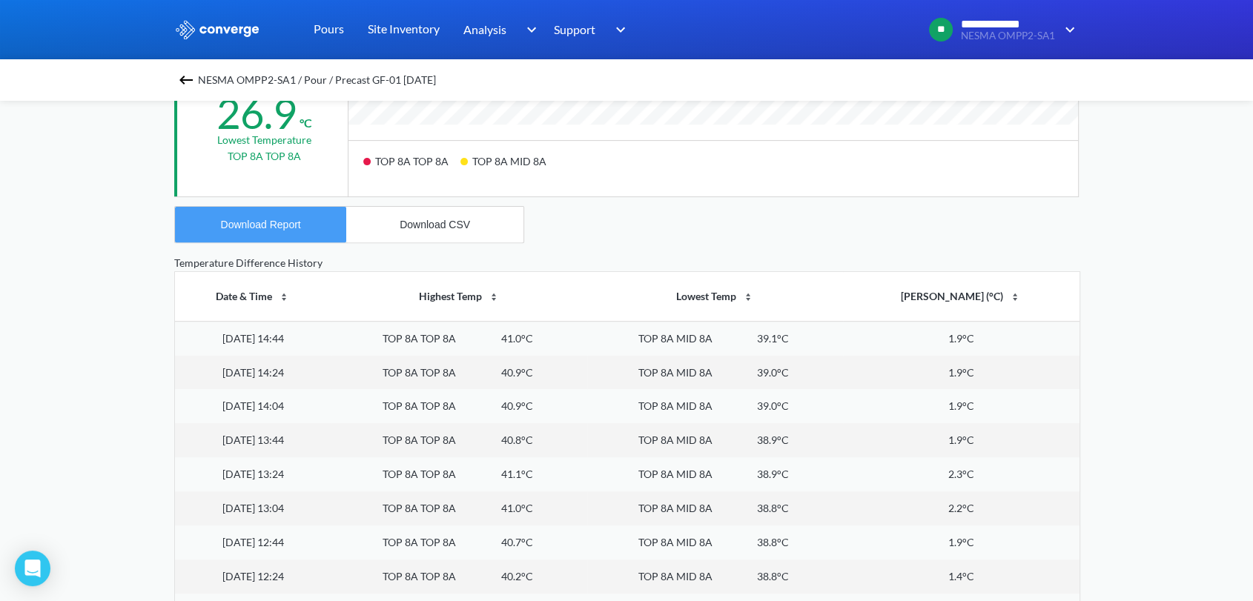
click at [294, 234] on button "Download Report" at bounding box center [260, 225] width 171 height 36
